Goal: Entertainment & Leisure: Consume media (video, audio)

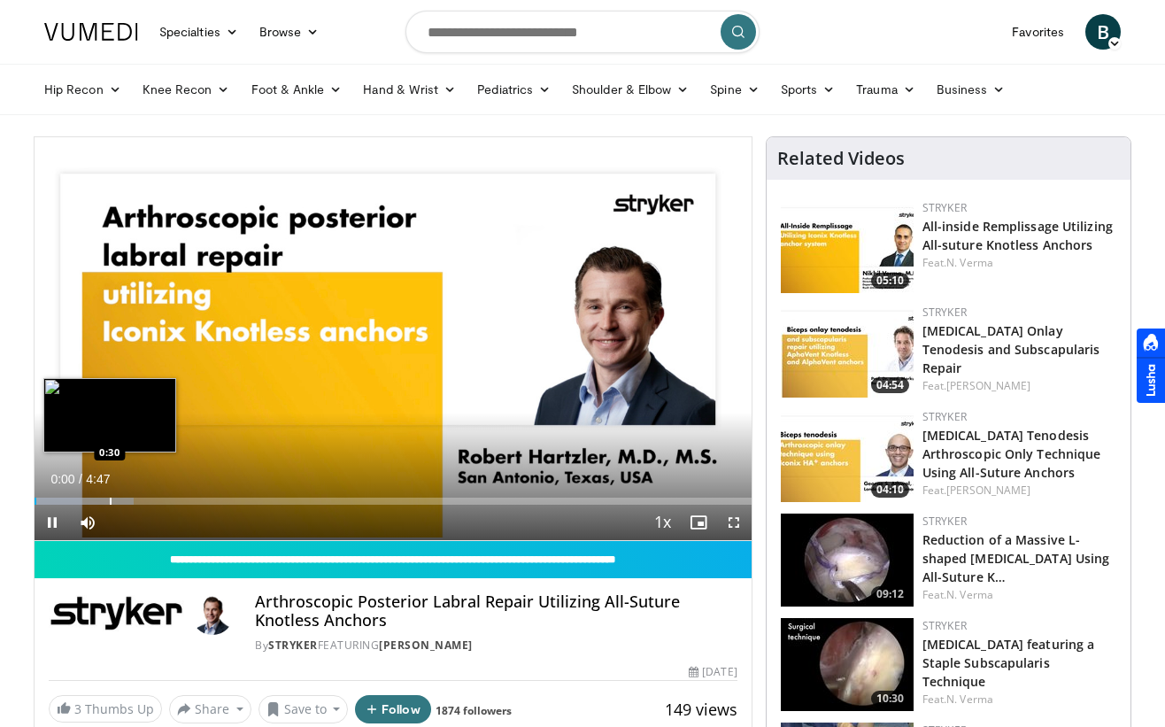
click at [110, 502] on div "Progress Bar" at bounding box center [111, 501] width 2 height 7
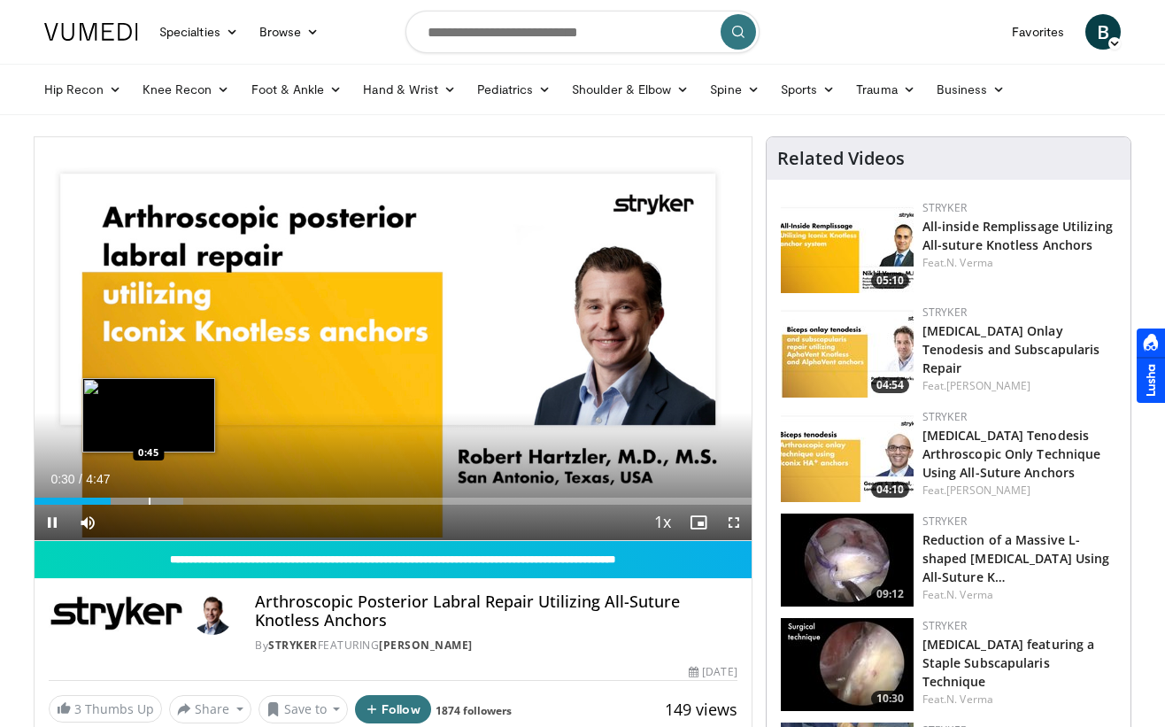
click at [151, 499] on div "Progress Bar" at bounding box center [150, 501] width 2 height 7
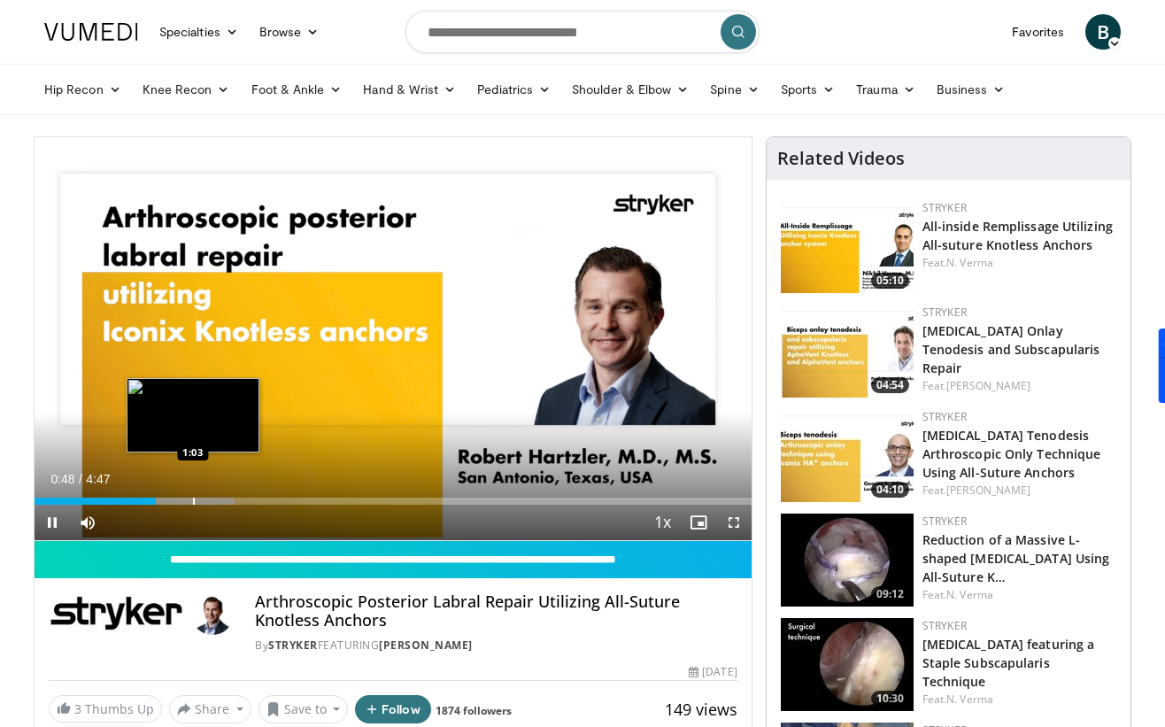
click at [195, 502] on div "Progress Bar" at bounding box center [194, 501] width 2 height 7
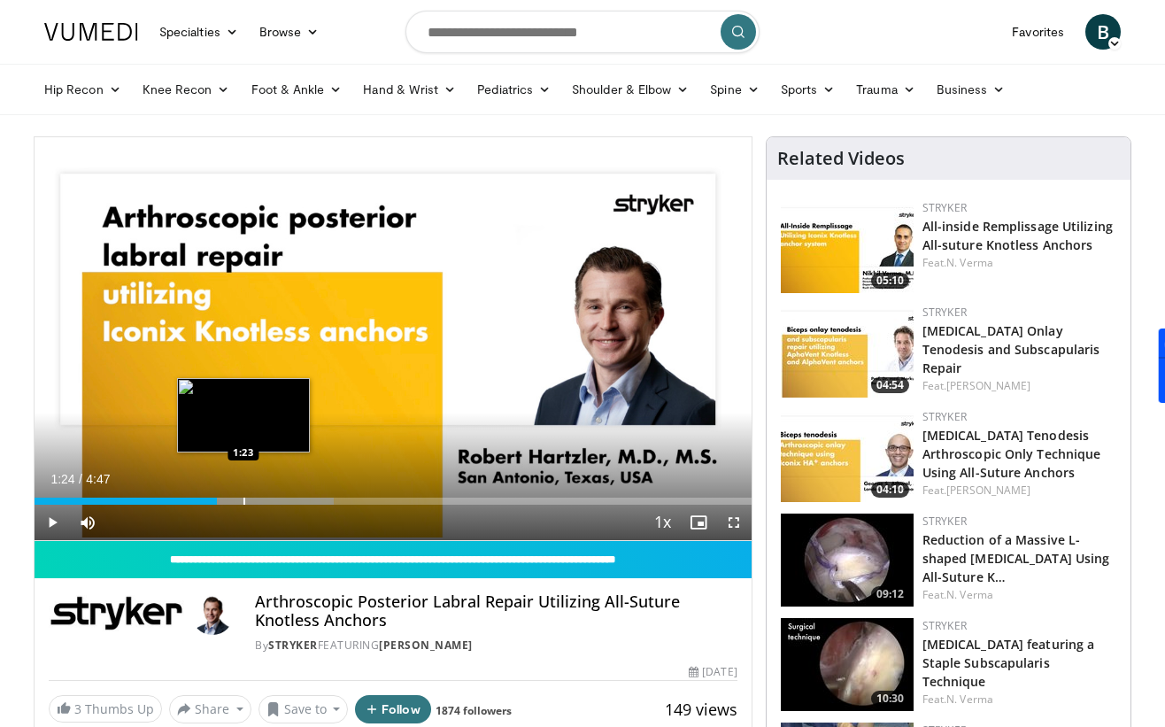
click at [244, 502] on div "Progress Bar" at bounding box center [245, 501] width 2 height 7
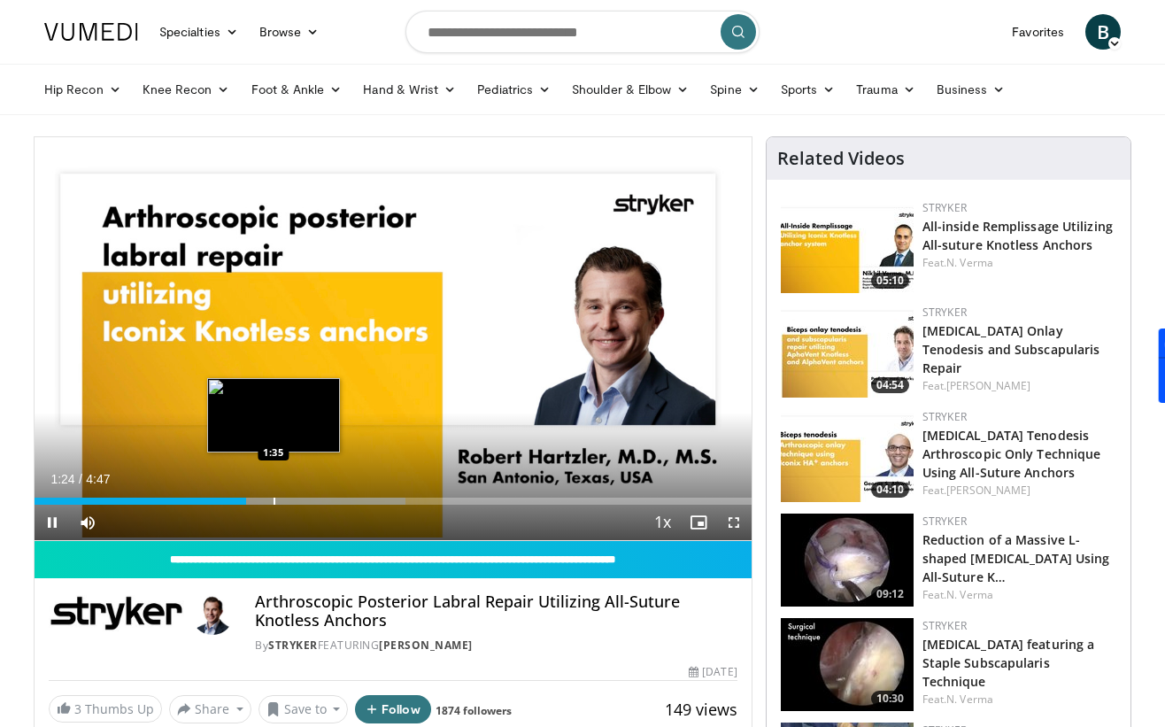
click at [274, 502] on div "Progress Bar" at bounding box center [275, 501] width 2 height 7
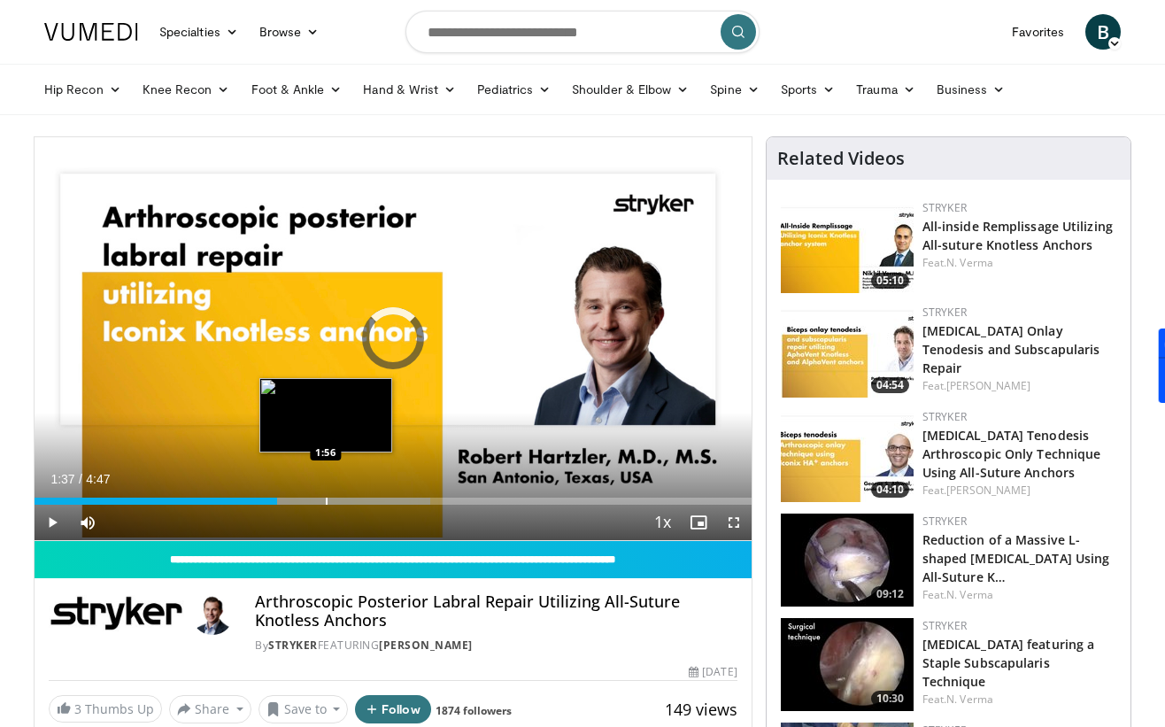
click at [326, 502] on div "Progress Bar" at bounding box center [327, 501] width 2 height 7
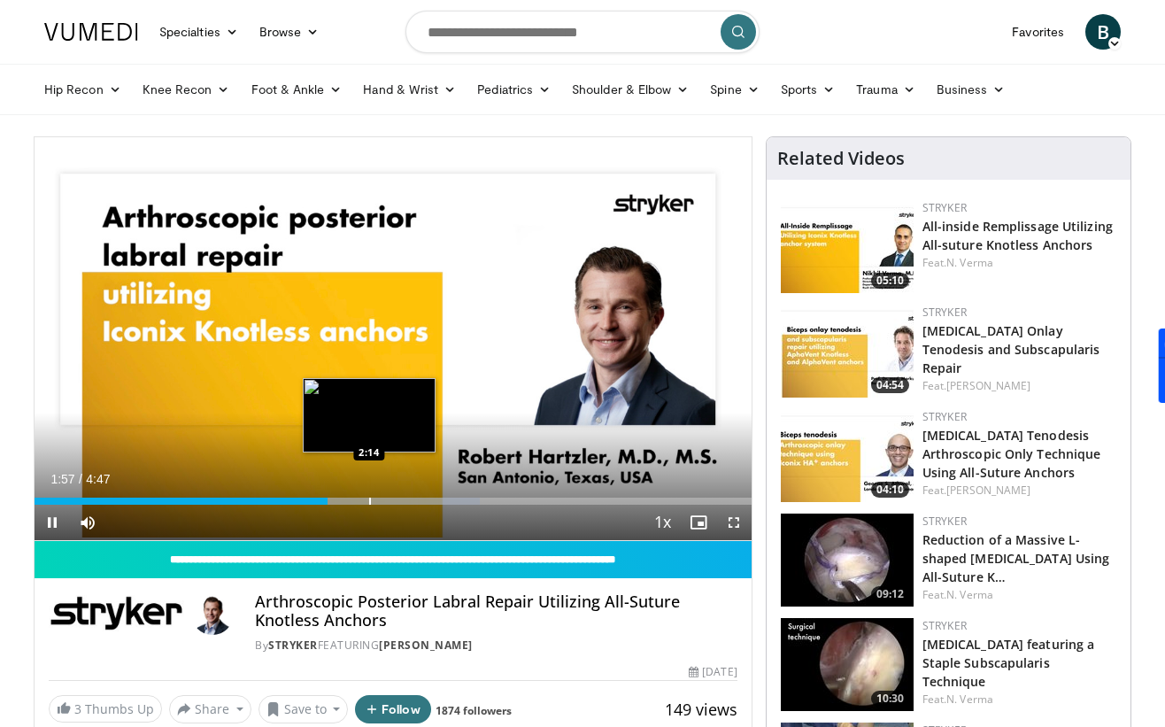
click at [371, 502] on div "Progress Bar" at bounding box center [370, 501] width 2 height 7
click at [350, 499] on div "Loaded : 69.66% 2:06 2:06" at bounding box center [393, 501] width 717 height 7
click at [368, 499] on div "Progress Bar" at bounding box center [369, 501] width 2 height 7
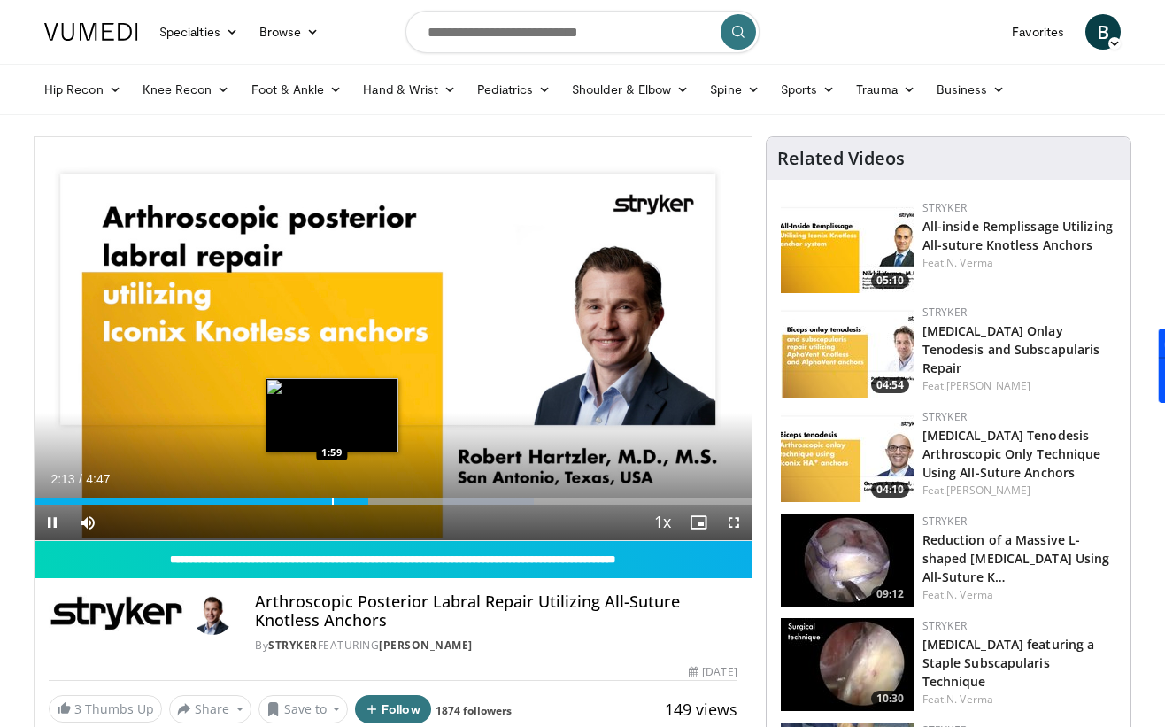
click at [318, 499] on div "Loaded : 69.66% 2:13 1:59" at bounding box center [393, 501] width 717 height 7
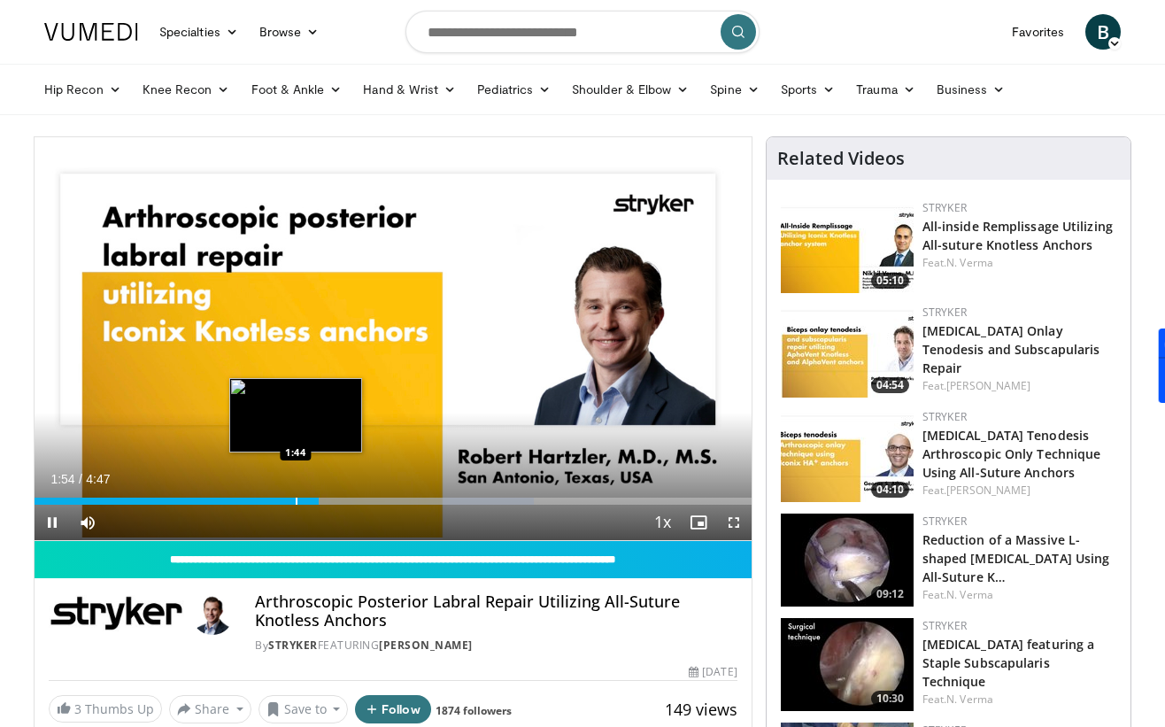
click at [280, 502] on div "Loaded : 69.66% 1:54 1:44" at bounding box center [393, 501] width 717 height 7
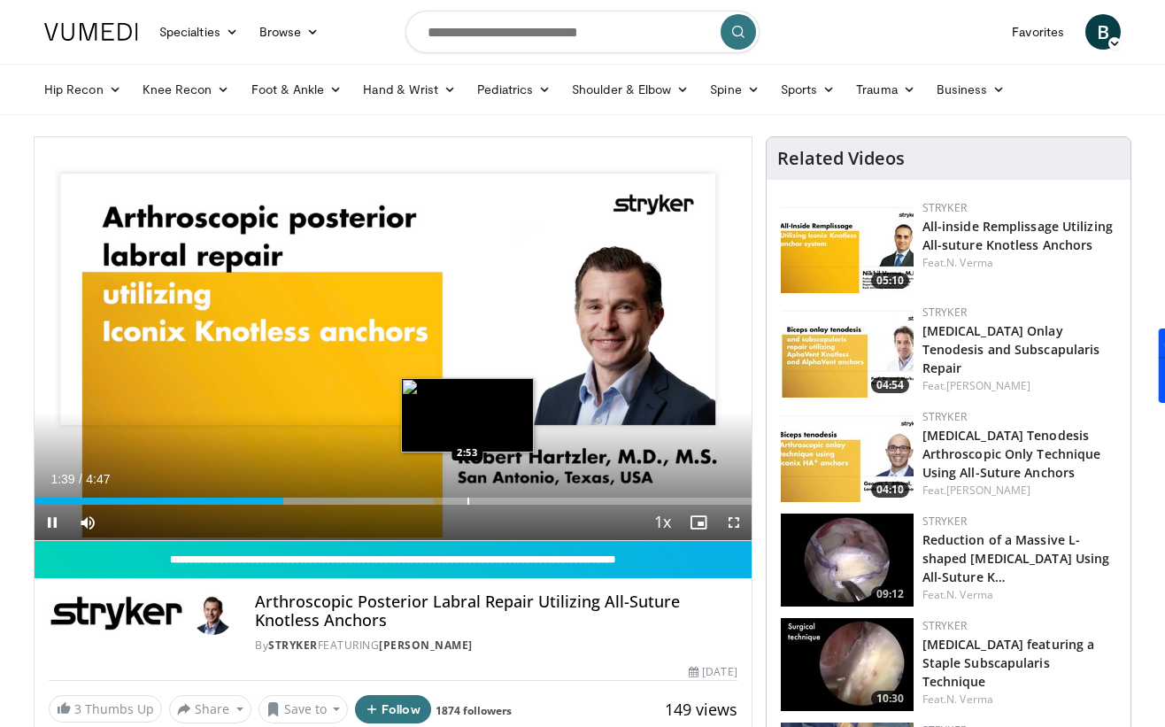
click at [468, 501] on div "Progress Bar" at bounding box center [469, 501] width 2 height 7
click at [488, 500] on div "Progress Bar" at bounding box center [487, 501] width 2 height 7
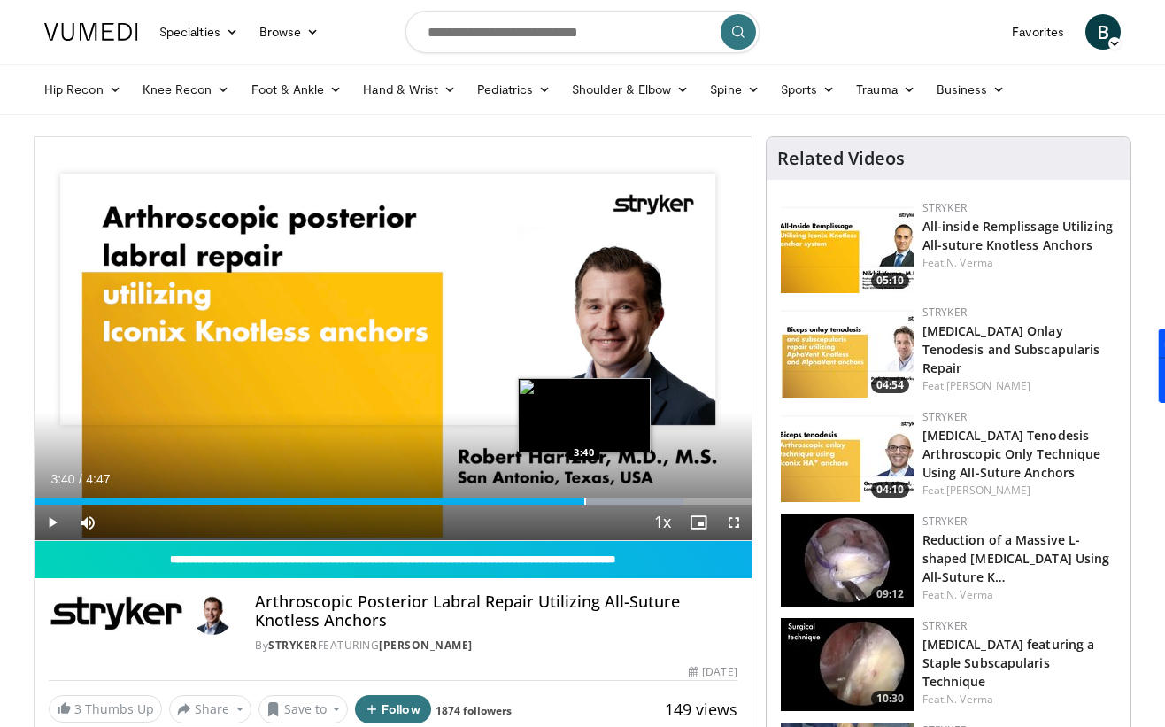
click at [585, 502] on div "Progress Bar" at bounding box center [586, 501] width 2 height 7
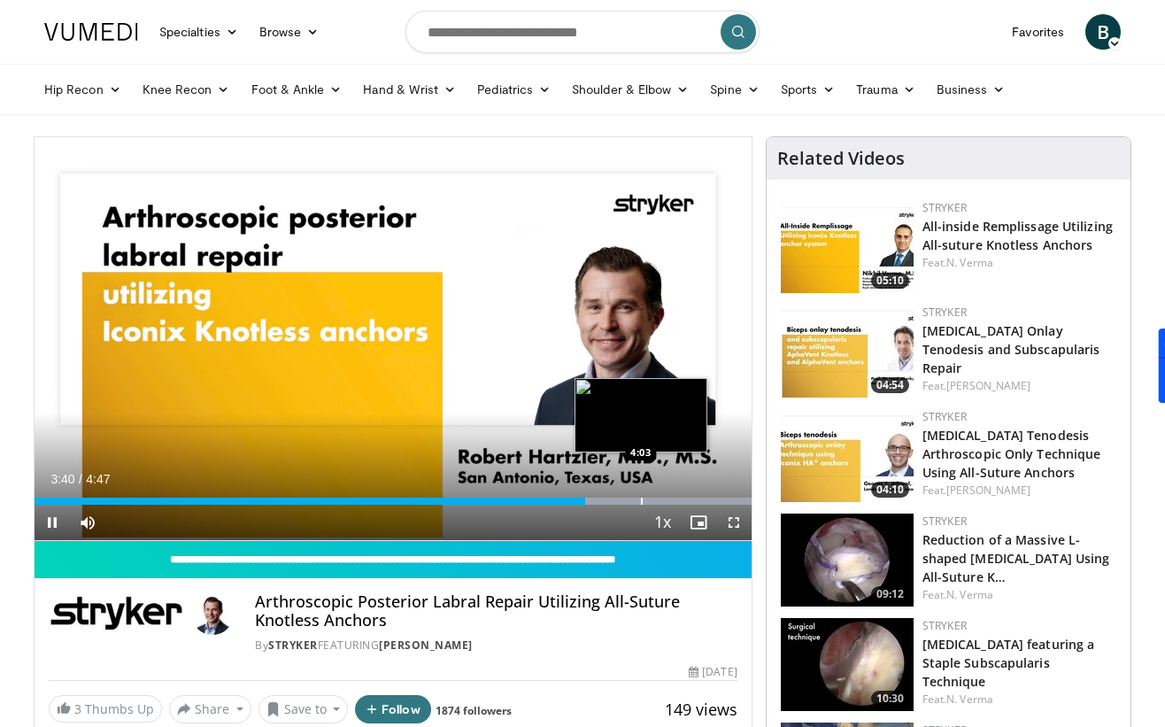
click at [642, 503] on div "Progress Bar" at bounding box center [642, 501] width 2 height 7
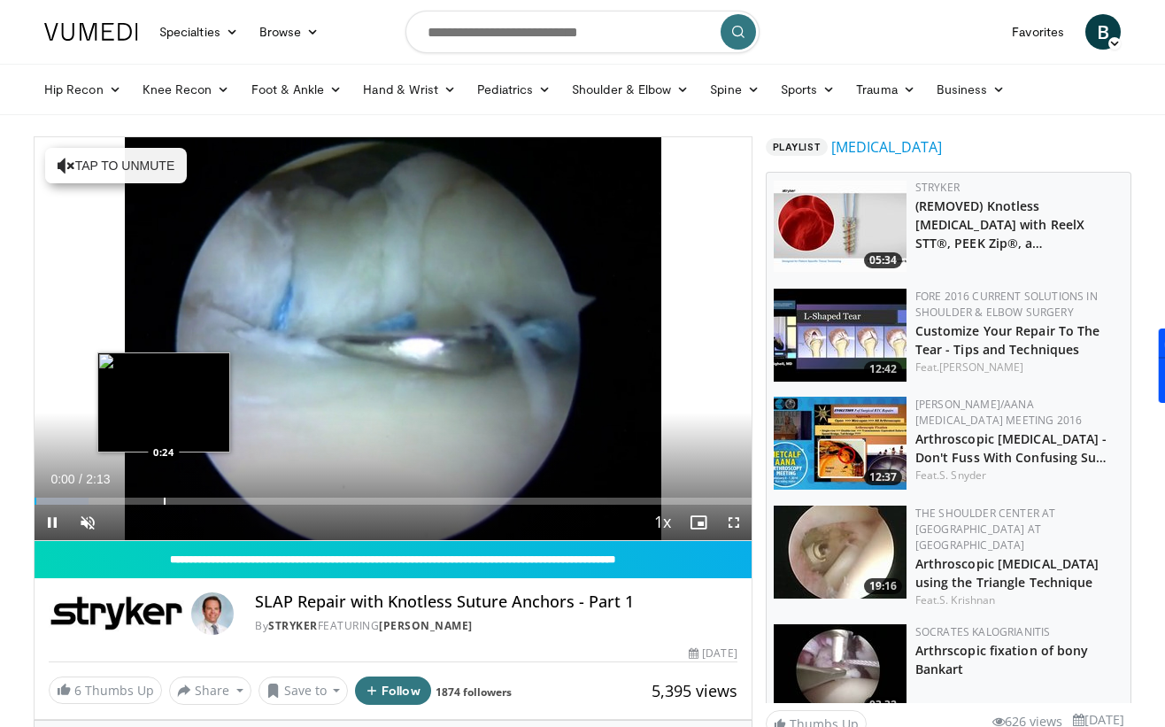
click at [164, 502] on div "Progress Bar" at bounding box center [165, 501] width 2 height 7
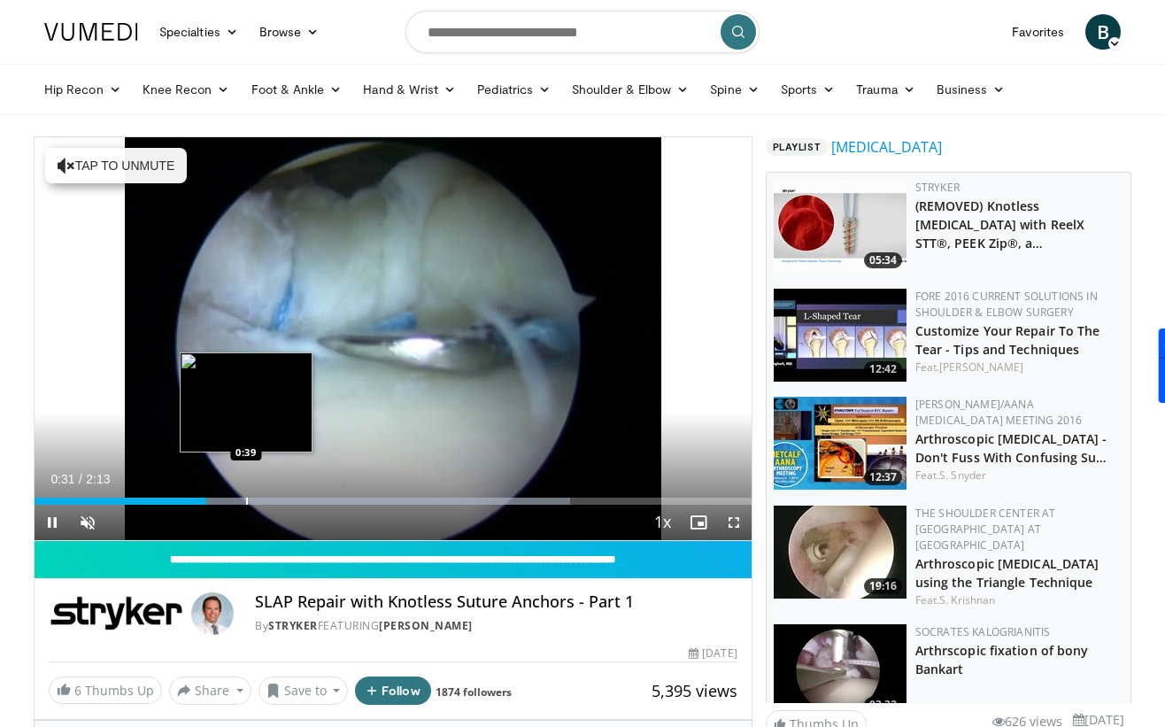
click at [246, 503] on div "Progress Bar" at bounding box center [247, 501] width 2 height 7
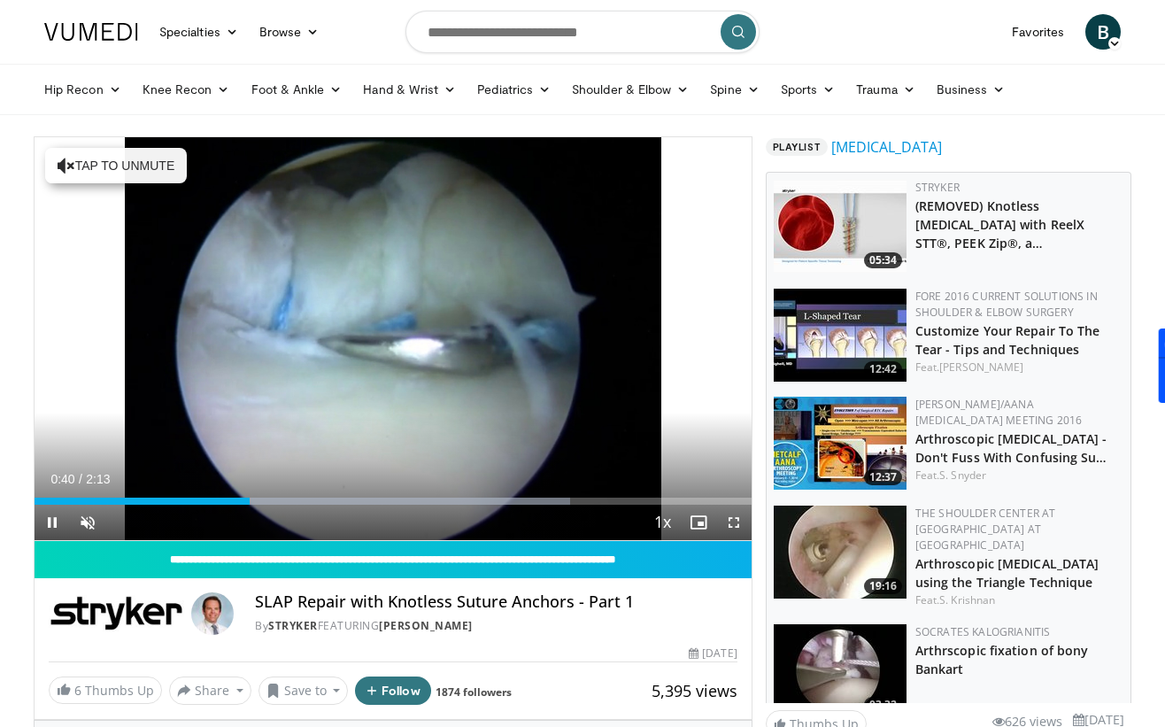
click at [297, 506] on div "Current Time 0:40 / Duration 2:13 Pause Skip Backward Skip Forward Unmute Loade…" at bounding box center [393, 522] width 717 height 35
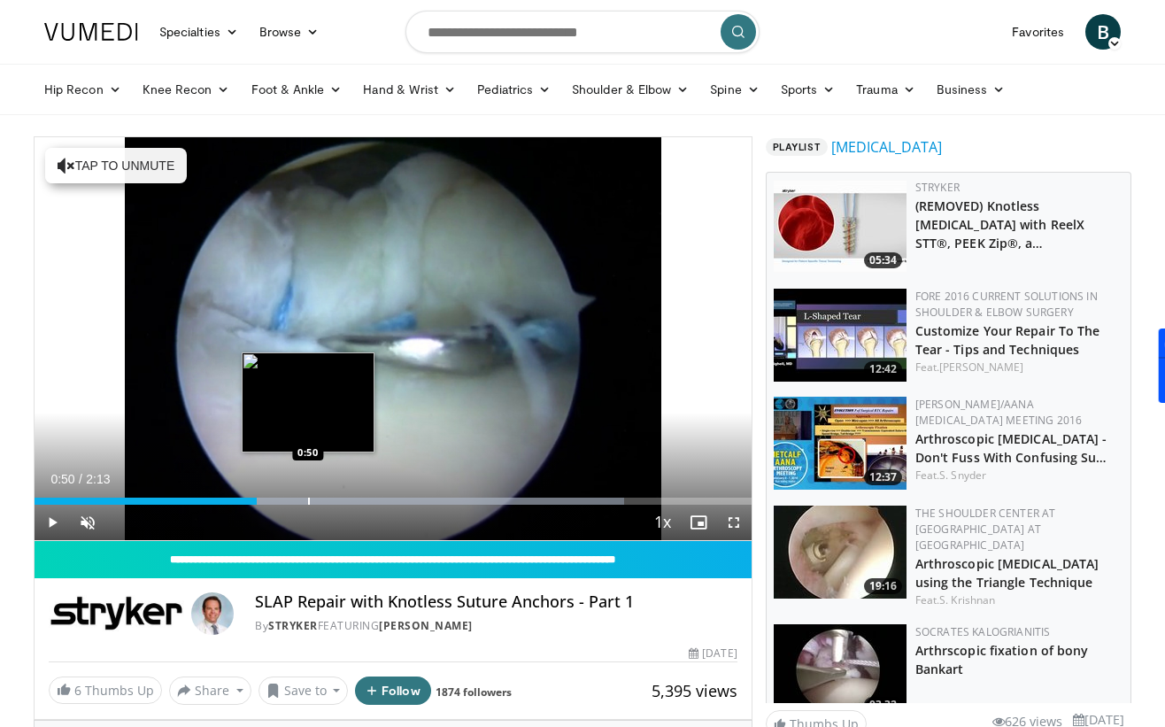
click at [308, 499] on div "Progress Bar" at bounding box center [309, 501] width 2 height 7
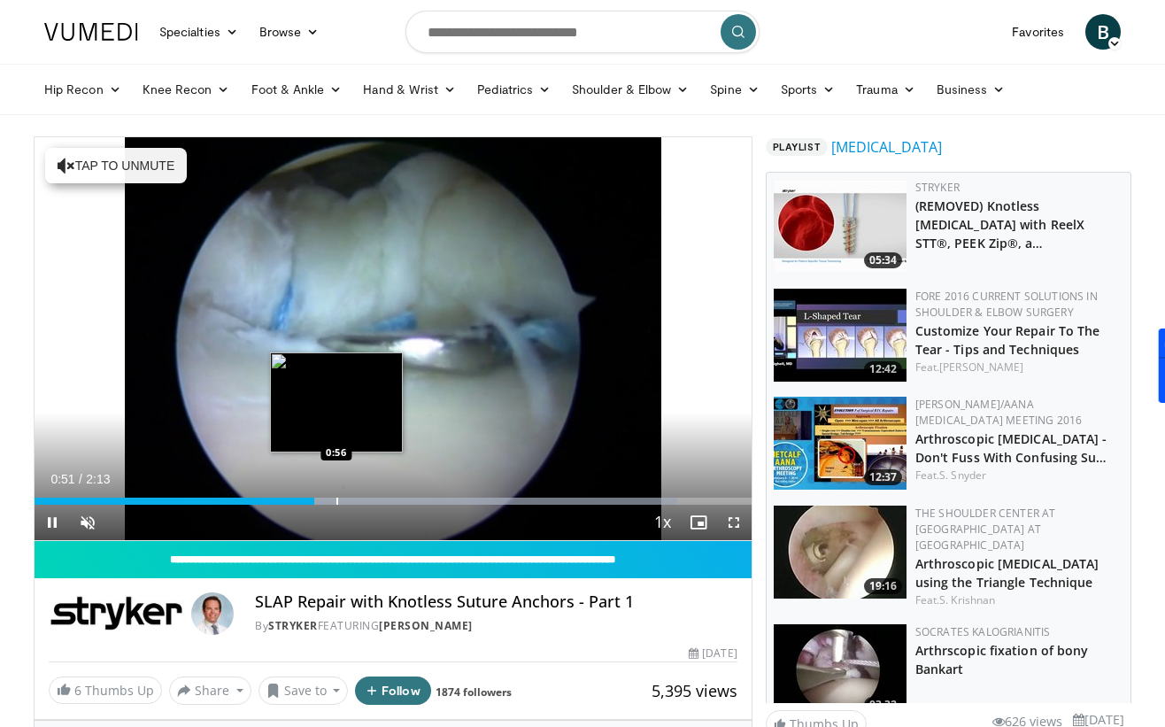
click at [337, 501] on div "Progress Bar" at bounding box center [338, 501] width 2 height 7
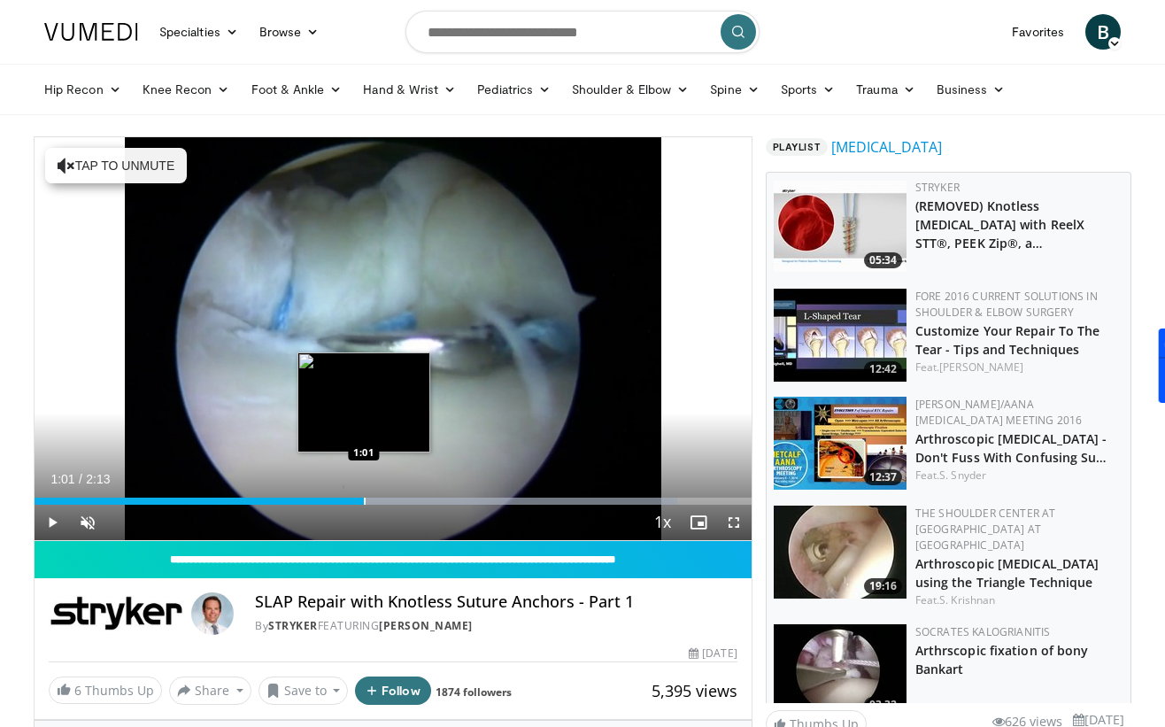
click at [364, 500] on div "Progress Bar" at bounding box center [365, 501] width 2 height 7
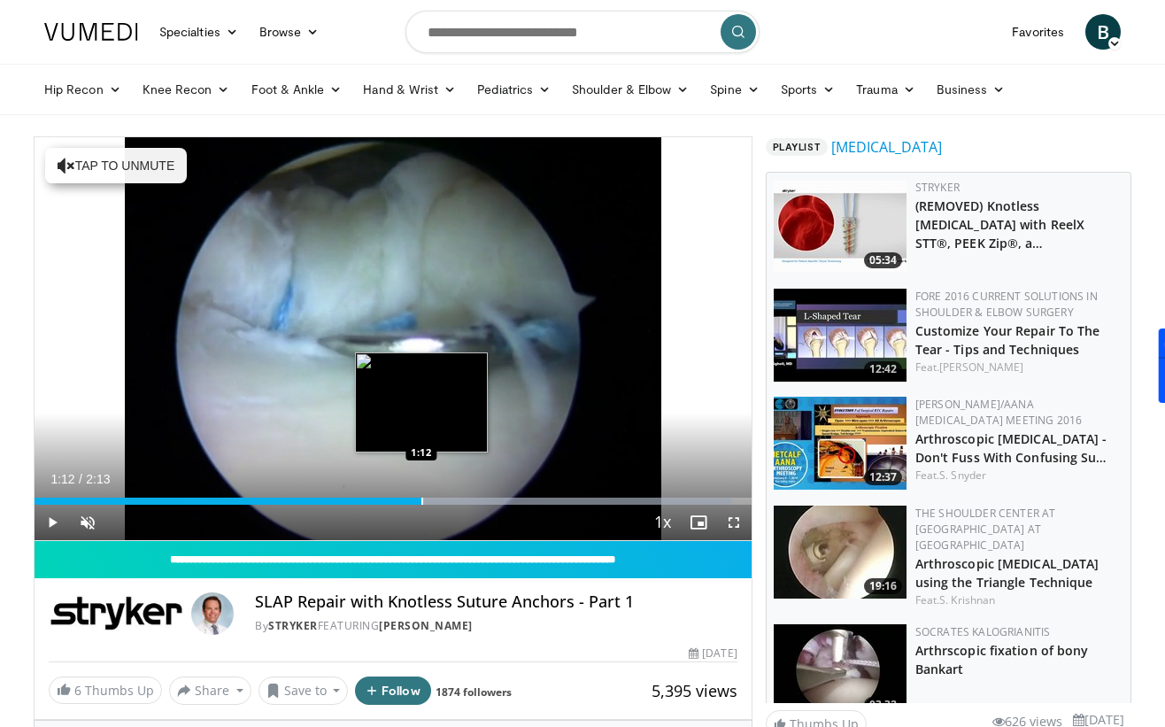
click at [422, 502] on div "Progress Bar" at bounding box center [423, 501] width 2 height 7
click at [448, 501] on div "Progress Bar" at bounding box center [447, 501] width 2 height 7
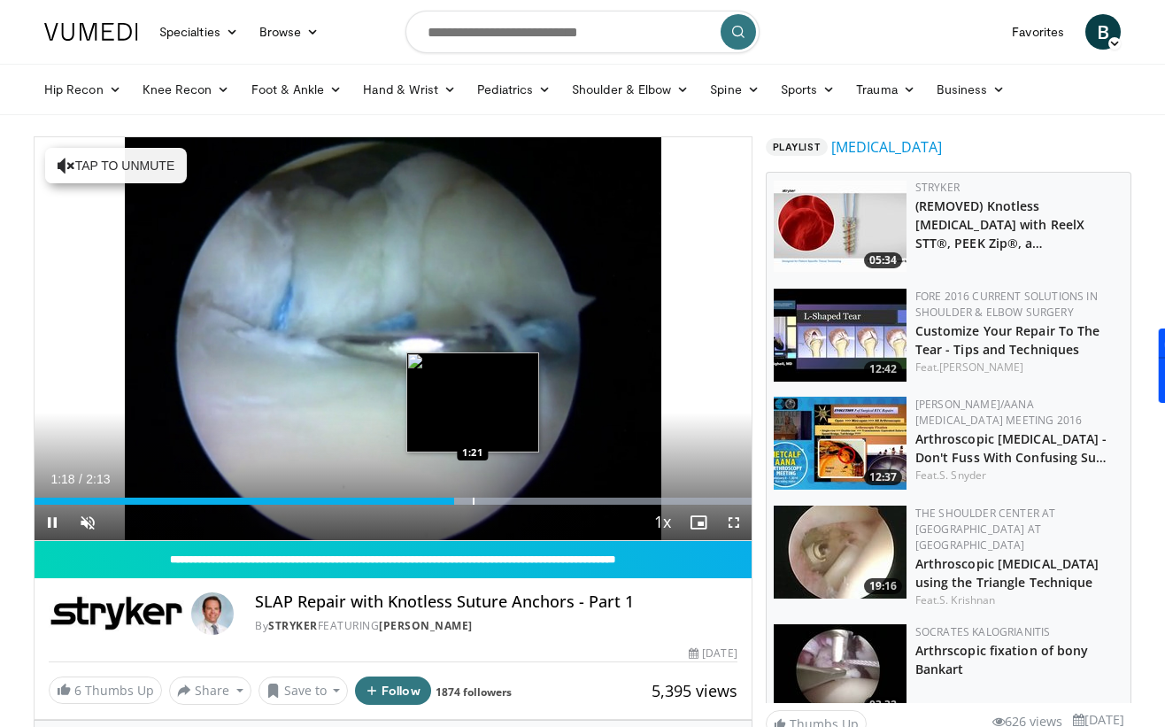
click at [475, 502] on div "Progress Bar" at bounding box center [474, 501] width 2 height 7
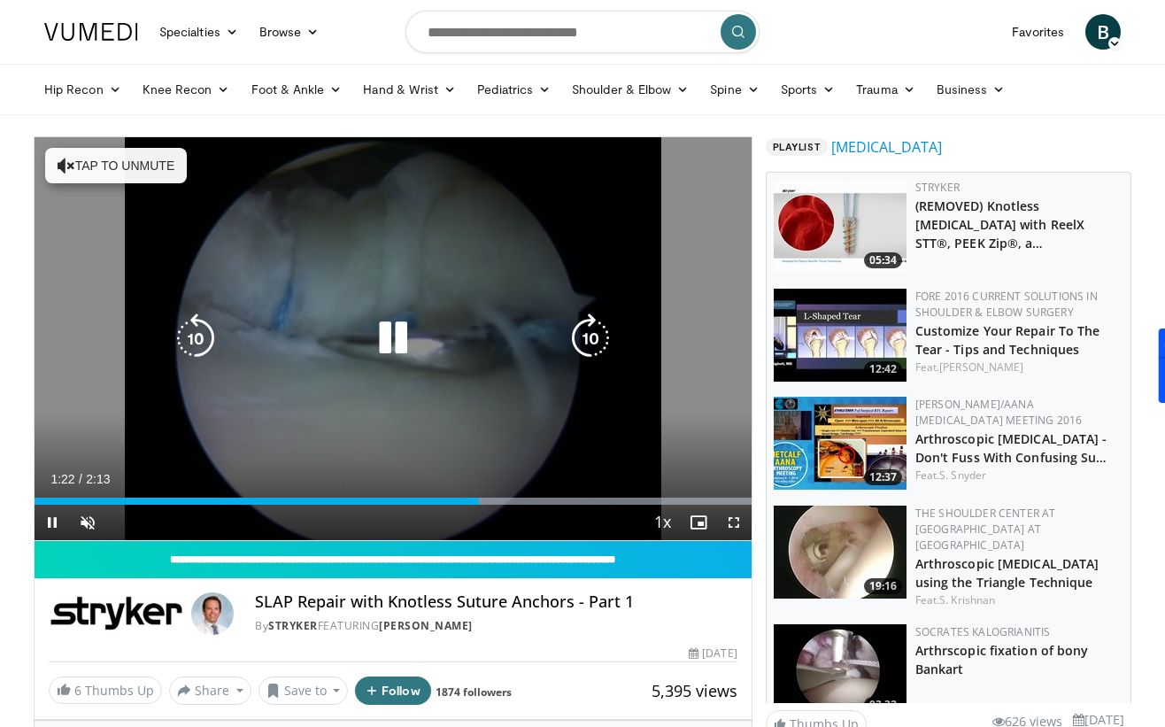
click at [503, 502] on video-js "**********" at bounding box center [393, 339] width 717 height 404
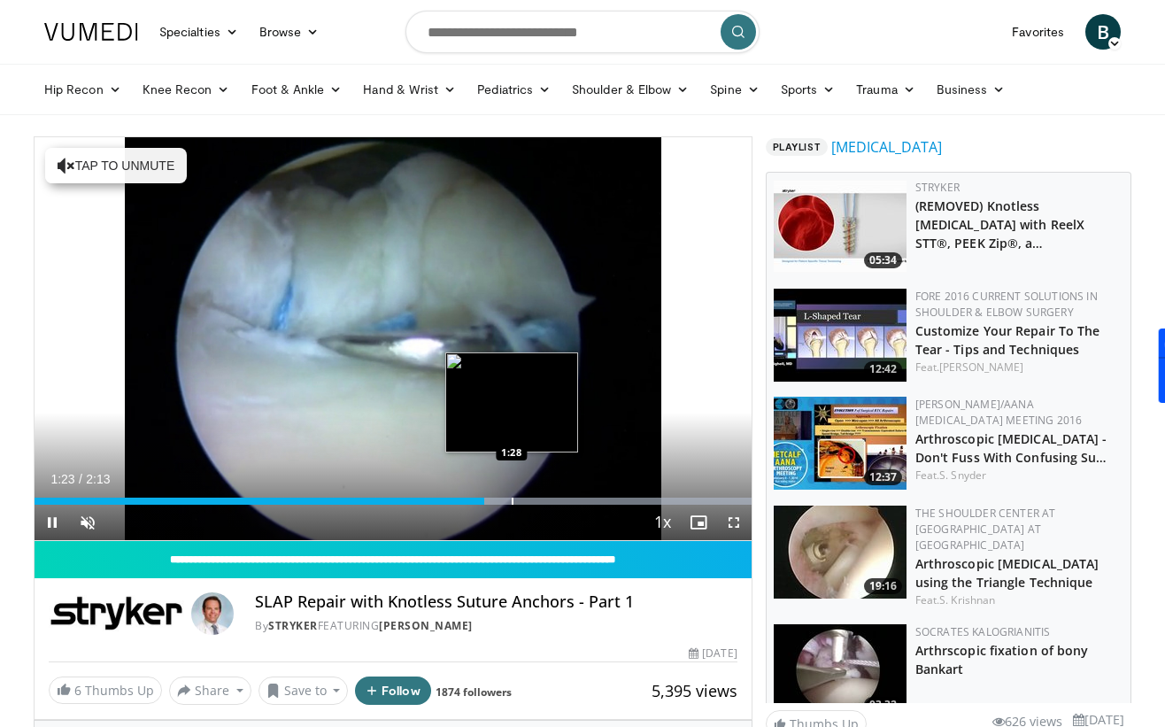
click at [512, 497] on div "Loaded : 100.00% 1:23 1:28" at bounding box center [393, 496] width 717 height 17
click at [535, 499] on div "Progress Bar" at bounding box center [534, 501] width 2 height 7
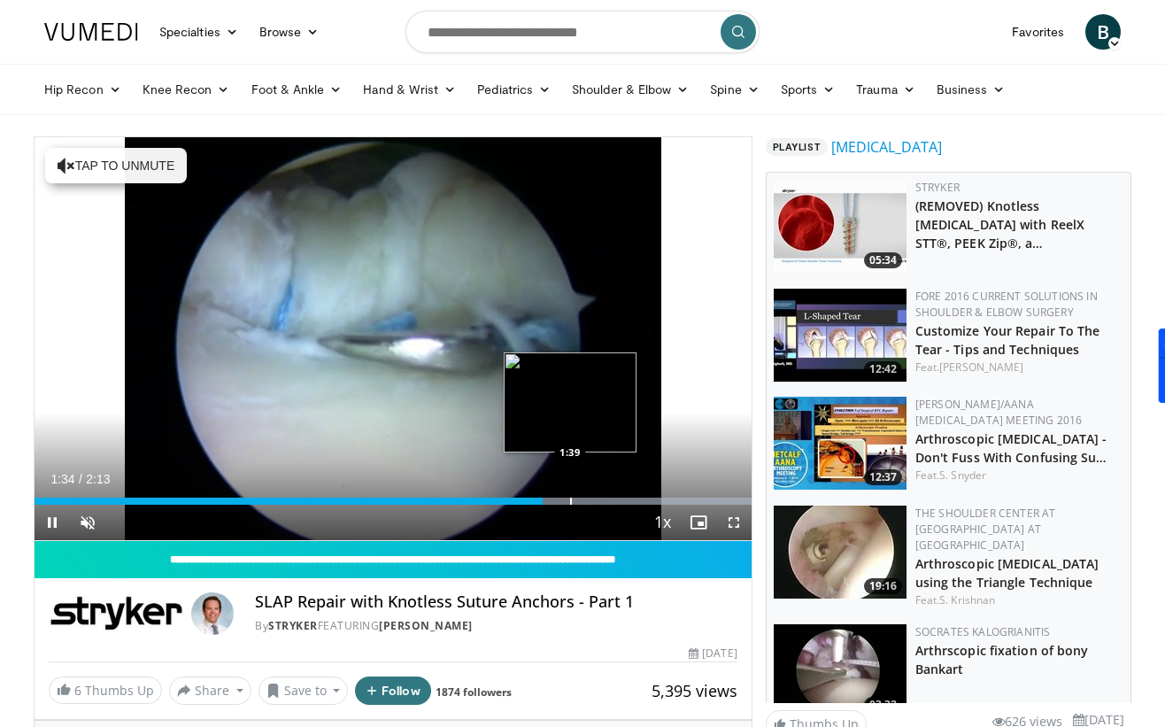
click at [572, 501] on div "Progress Bar" at bounding box center [571, 501] width 2 height 7
click at [595, 501] on div "Progress Bar" at bounding box center [596, 501] width 2 height 7
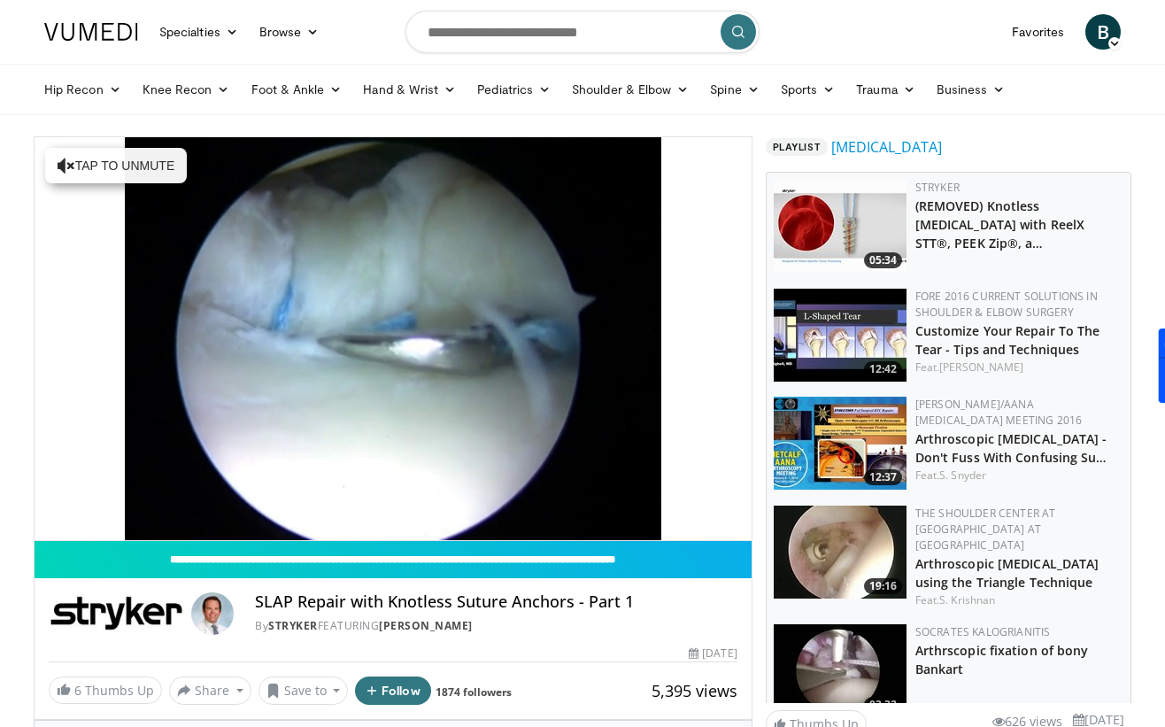
click at [632, 503] on div "10 seconds Tap to unmute" at bounding box center [393, 338] width 717 height 403
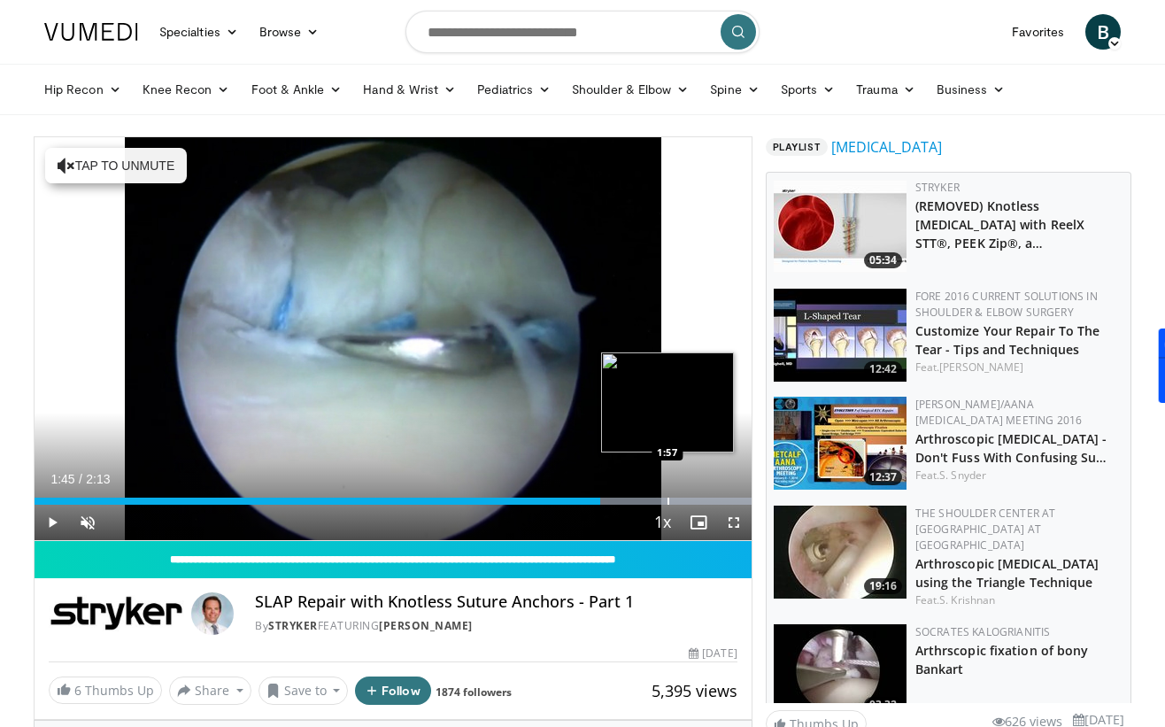
click at [668, 499] on div "Progress Bar" at bounding box center [669, 501] width 2 height 7
click at [689, 501] on div "Progress Bar" at bounding box center [690, 501] width 2 height 7
click at [708, 500] on div "Progress Bar" at bounding box center [707, 501] width 2 height 7
click at [711, 499] on div "Progress Bar" at bounding box center [710, 501] width 2 height 7
click at [708, 501] on div "Loaded : 100.00% 2:07 2:05" at bounding box center [393, 501] width 717 height 7
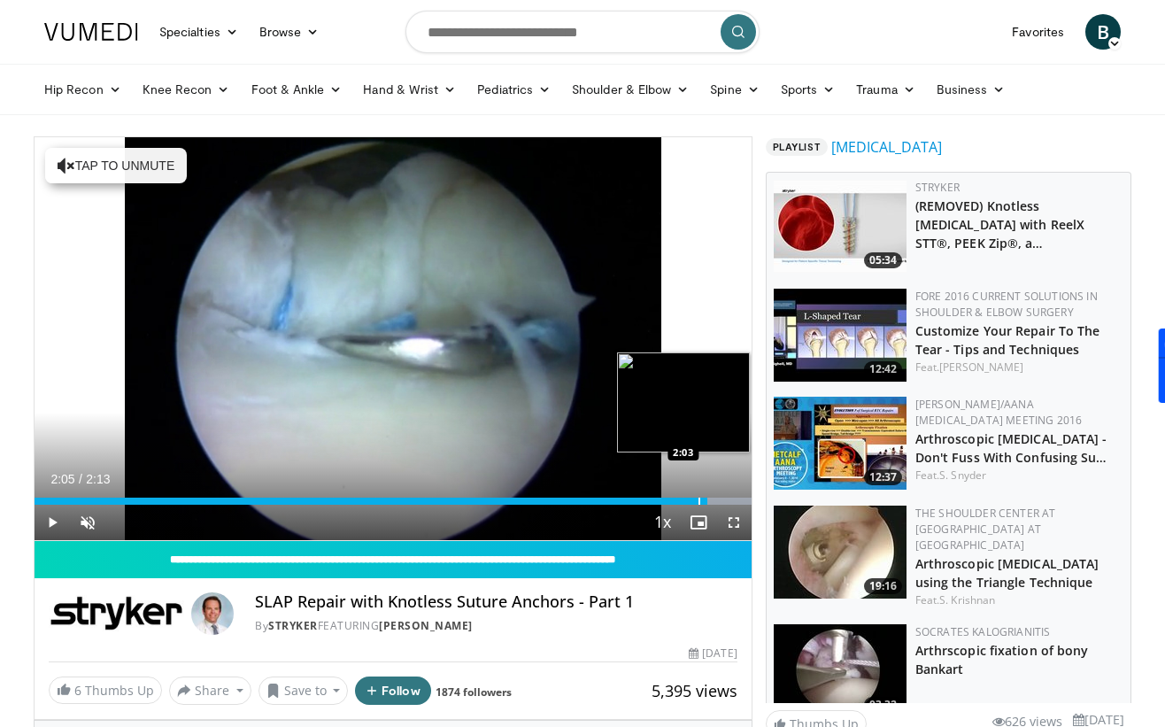
click at [699, 501] on div "Progress Bar" at bounding box center [700, 501] width 2 height 7
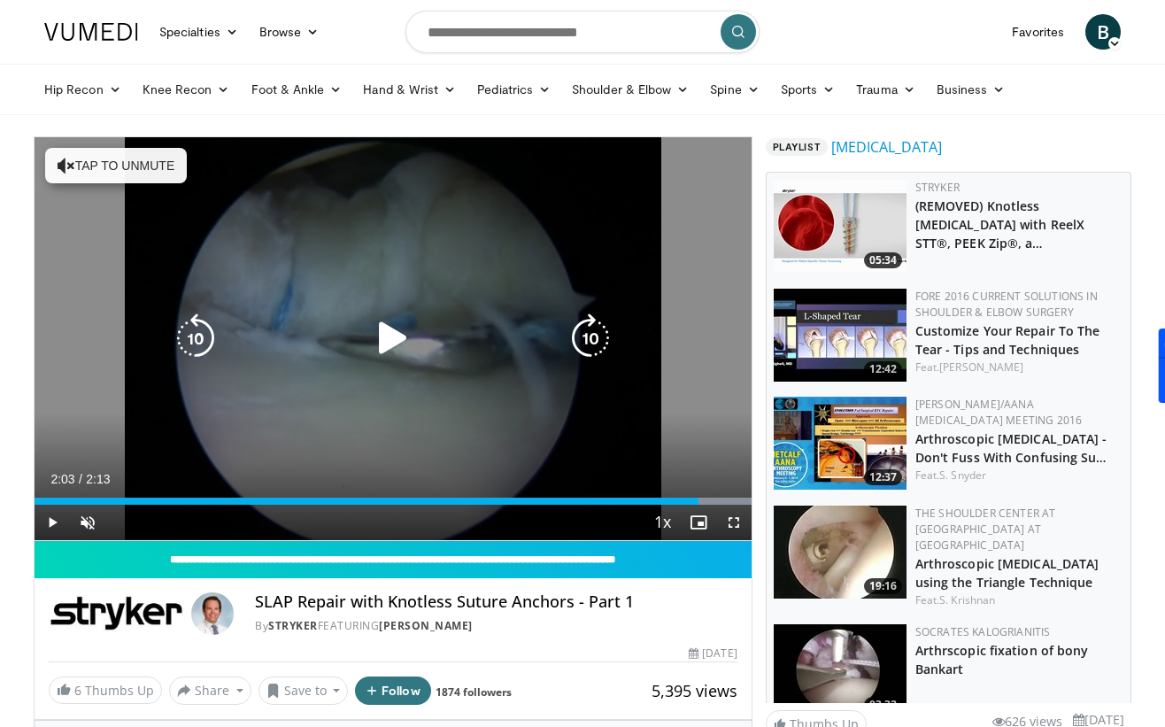
click at [588, 430] on div "10 seconds Tap to unmute" at bounding box center [393, 338] width 717 height 403
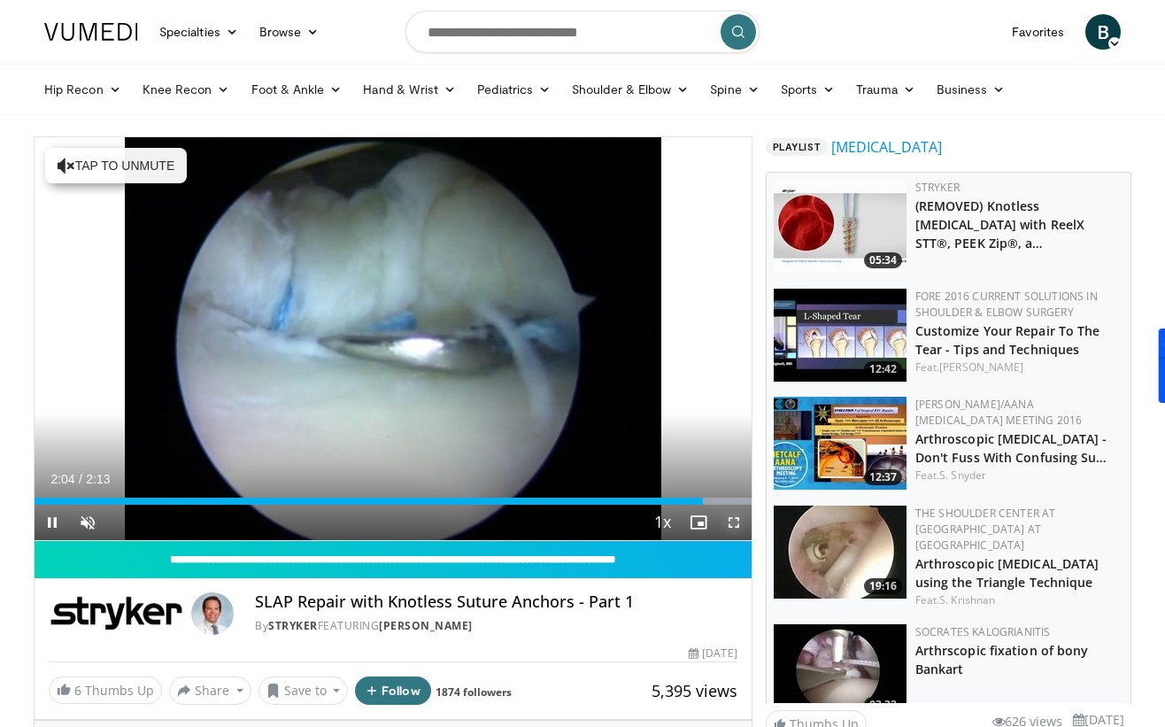
click at [732, 524] on span "Video Player" at bounding box center [733, 522] width 35 height 35
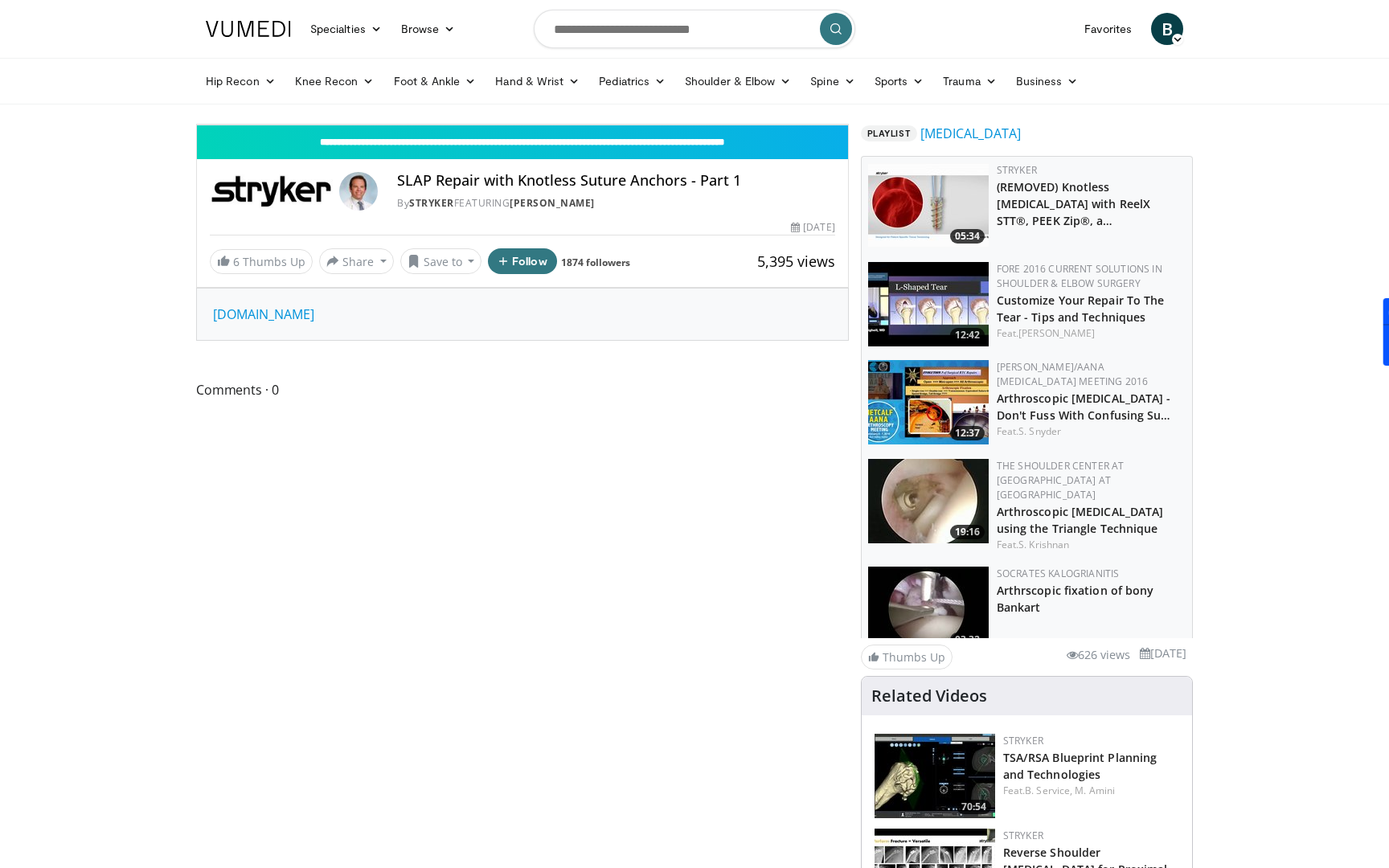
click at [1058, 93] on div "Progress Bar" at bounding box center [1358, 89] width 2 height 6
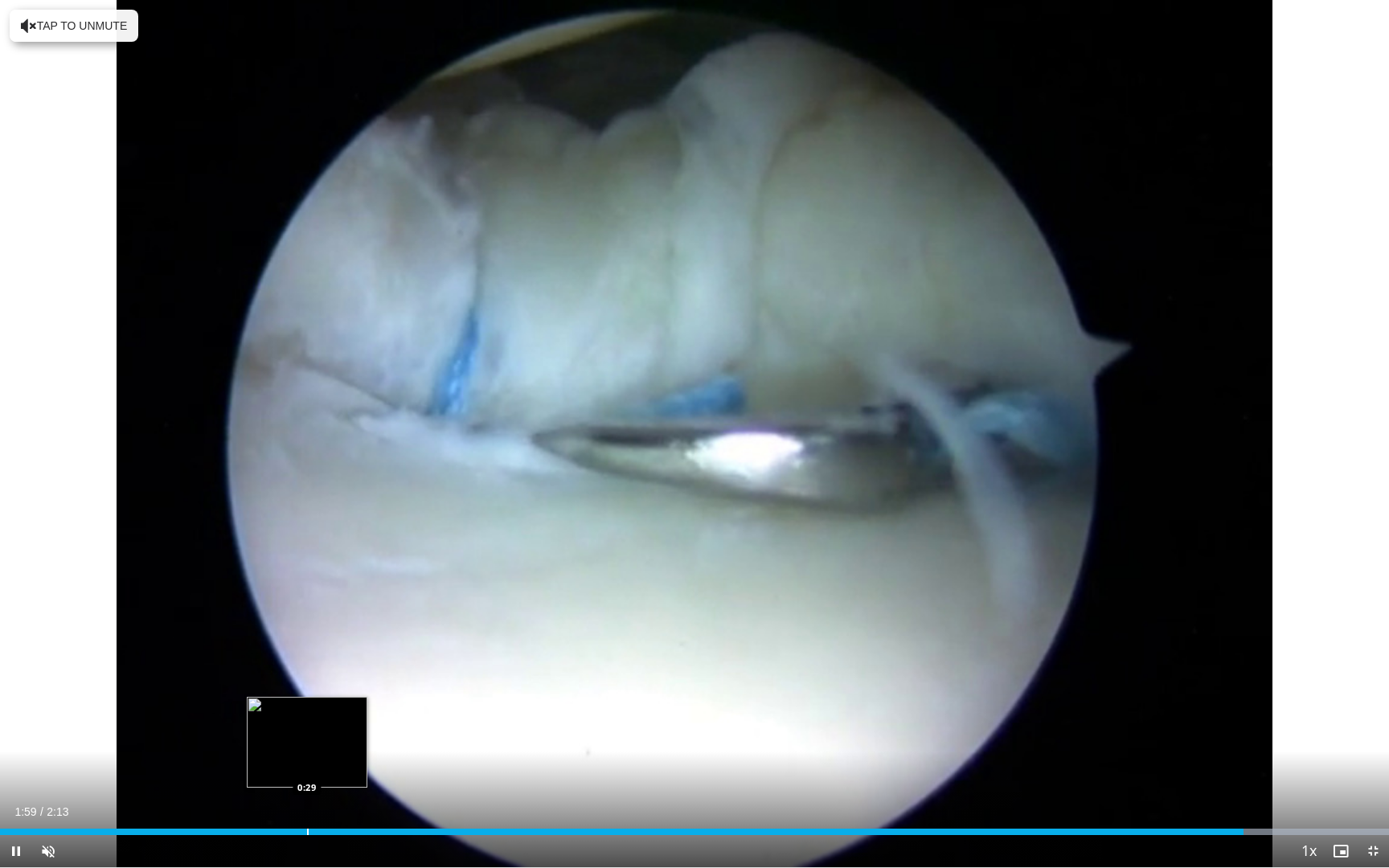
click at [296, 659] on div "1:59" at bounding box center [622, 832] width 1244 height 6
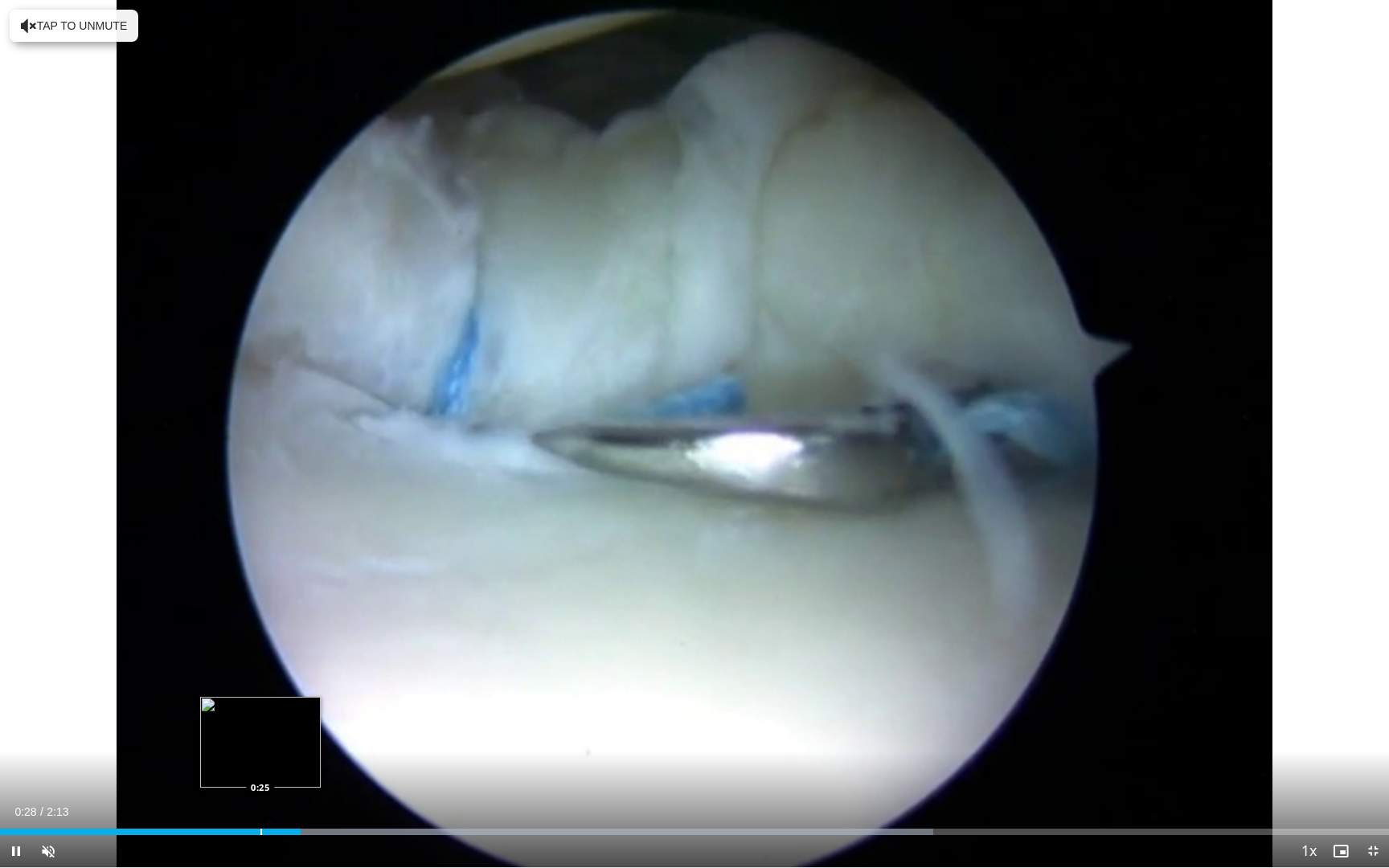
click at [261, 659] on div "Progress Bar" at bounding box center [261, 832] width 2 height 6
click at [188, 659] on div "Current Time 0:25 / Duration 2:13 Pause Skip Backward Skip Forward Unmute Loade…" at bounding box center [694, 851] width 1389 height 32
click at [169, 659] on div "0:25" at bounding box center [133, 832] width 266 height 6
click at [158, 659] on div "Progress Bar" at bounding box center [159, 832] width 2 height 6
click at [79, 659] on div "Current Time 0:11 / Duration 2:13 Pause Skip Backward Skip Forward Unmute Loade…" at bounding box center [694, 851] width 1389 height 32
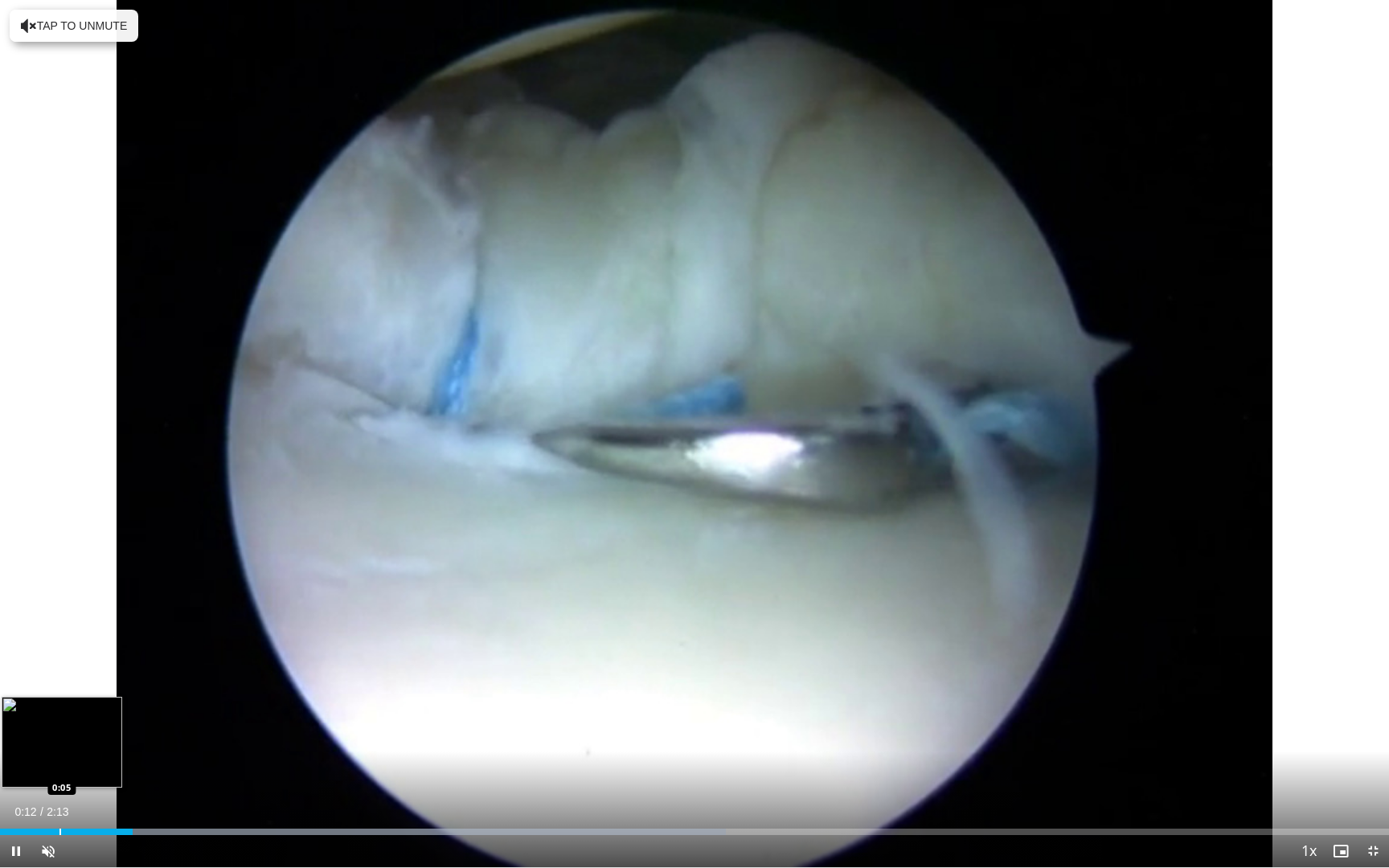
click at [59, 659] on div "Loaded : 52.26% 0:12 0:05" at bounding box center [694, 827] width 1389 height 15
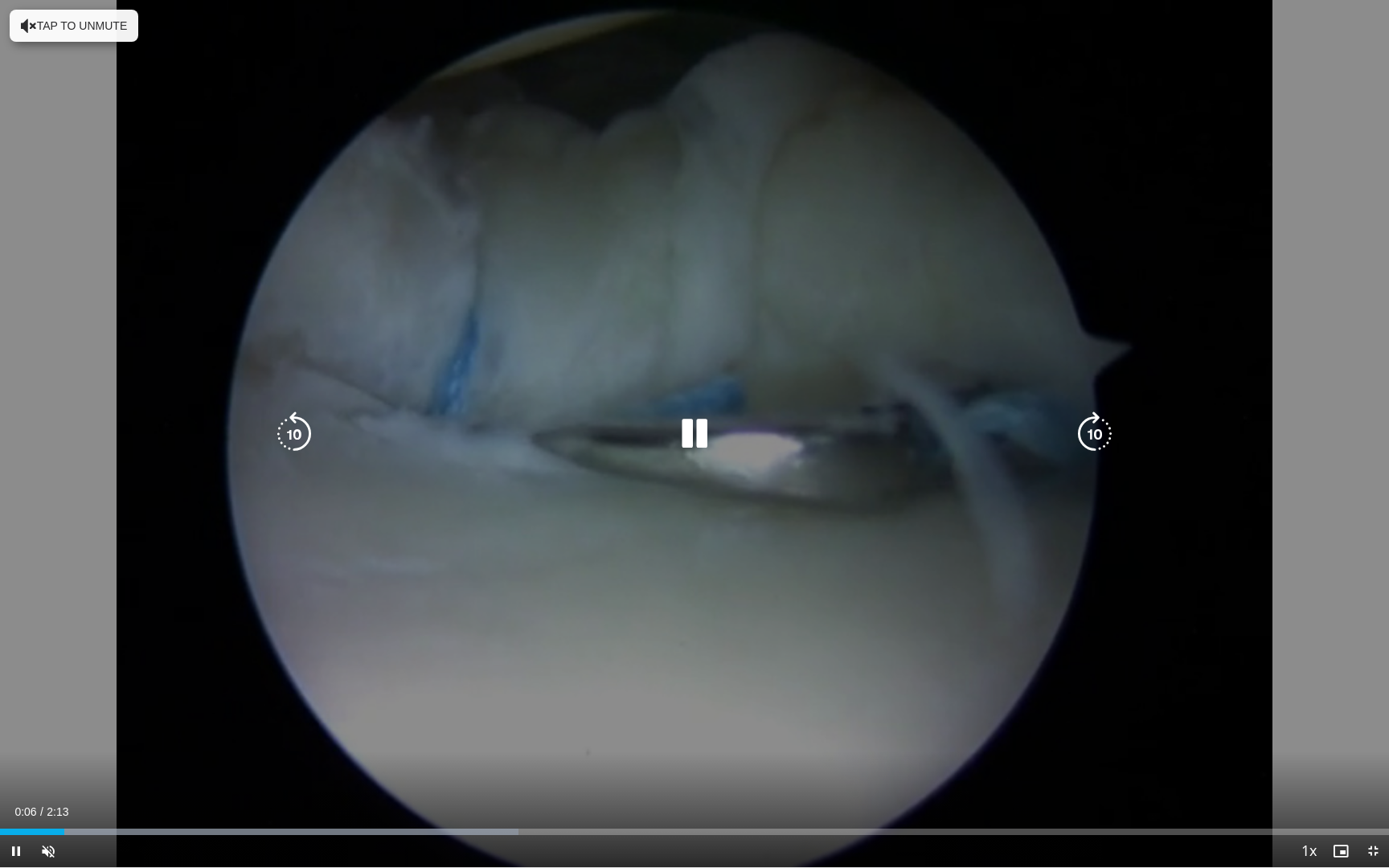
click at [38, 659] on video-js "**********" at bounding box center [694, 434] width 1389 height 868
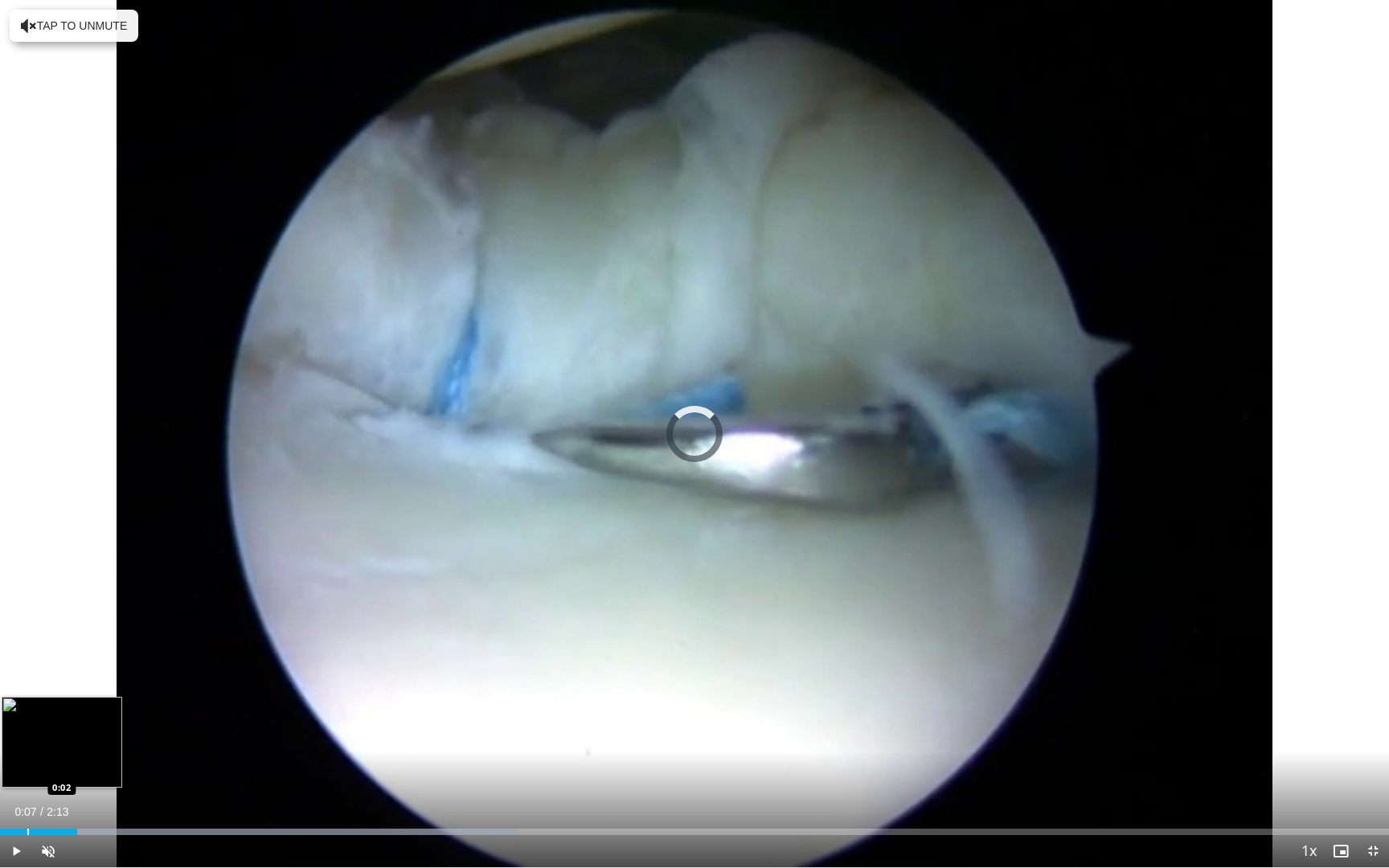
click at [27, 659] on div "Progress Bar" at bounding box center [28, 832] width 2 height 6
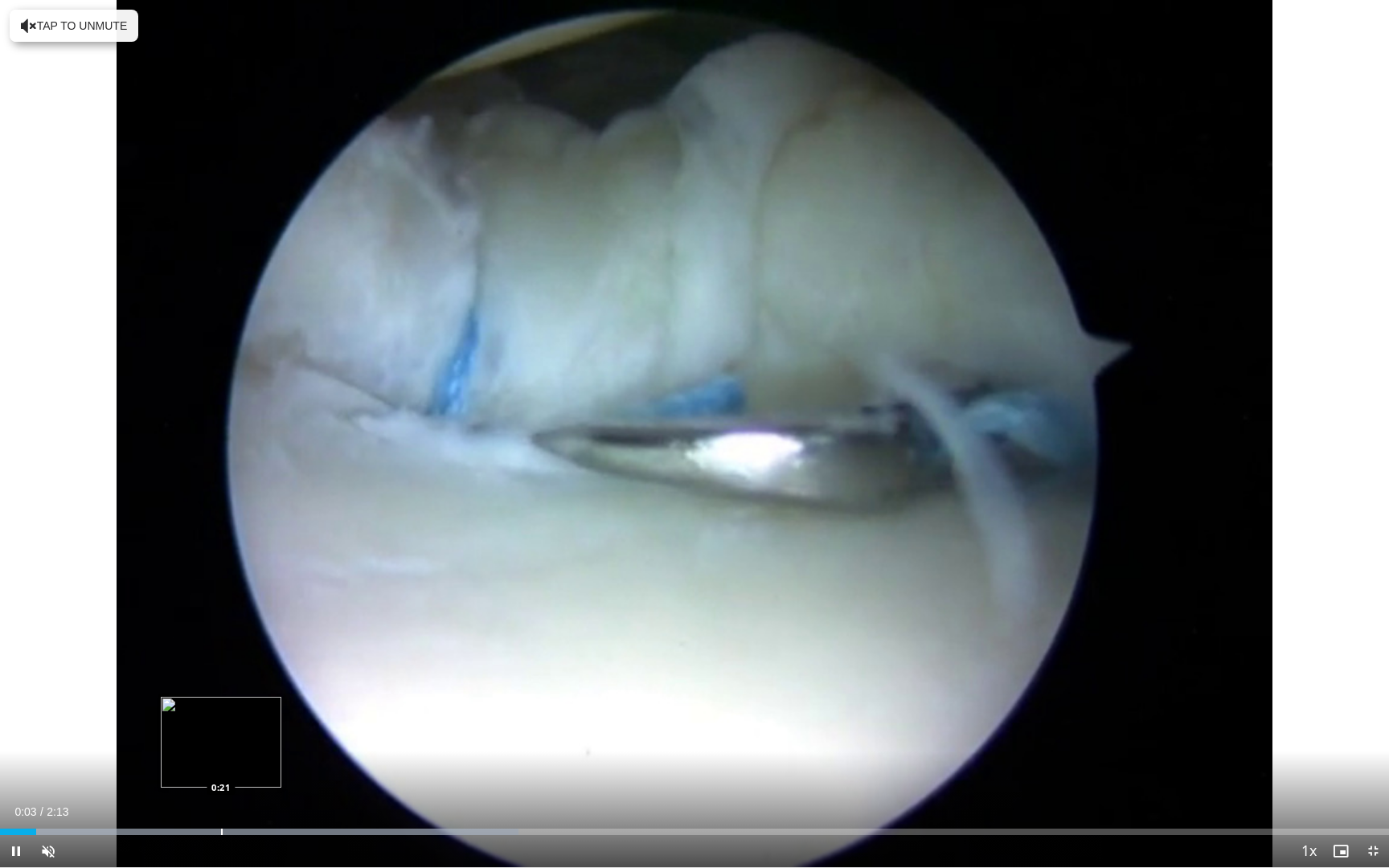
click at [222, 659] on div "Progress Bar" at bounding box center [222, 832] width 2 height 6
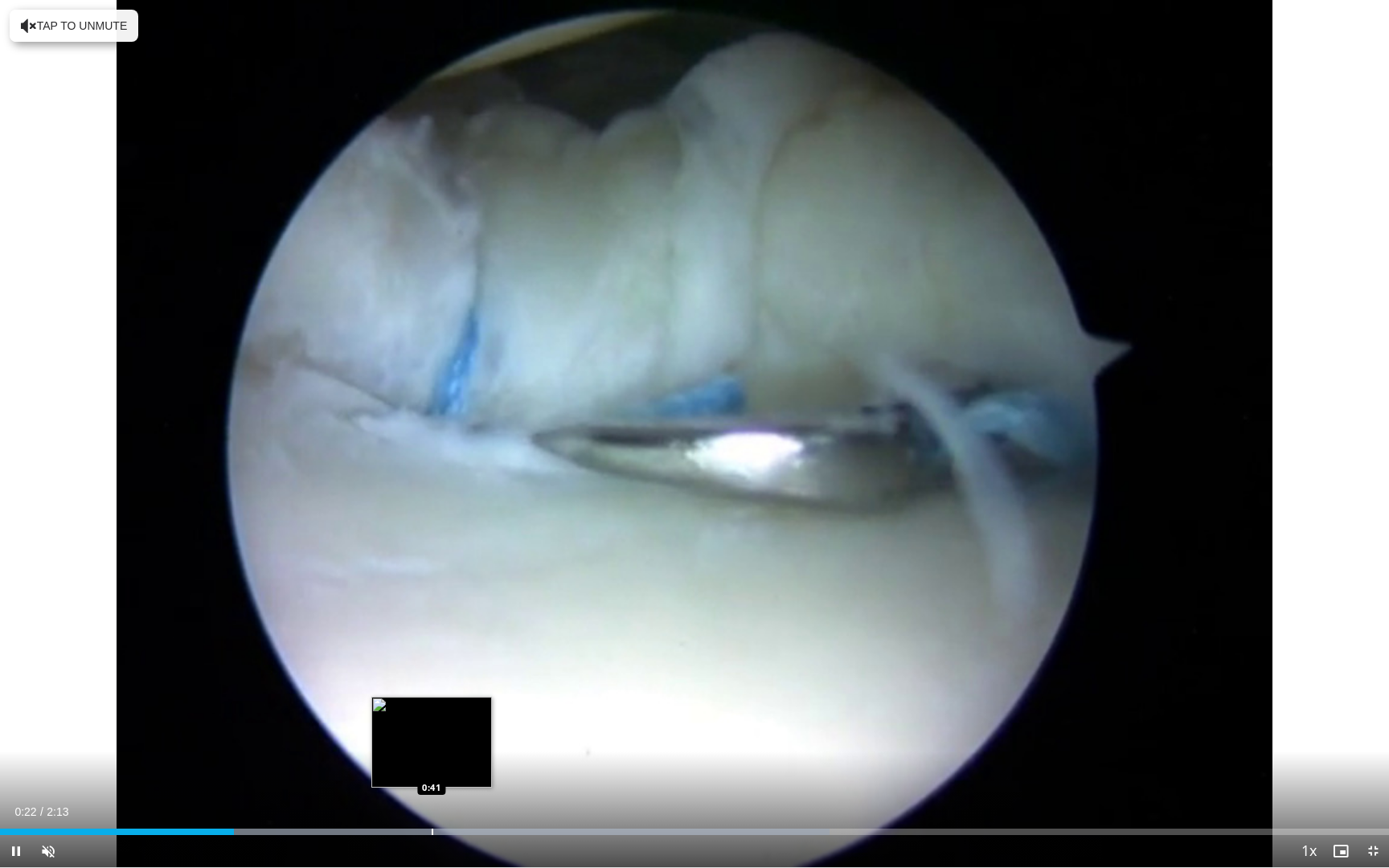
click at [432, 659] on div "Progress Bar" at bounding box center [433, 832] width 2 height 6
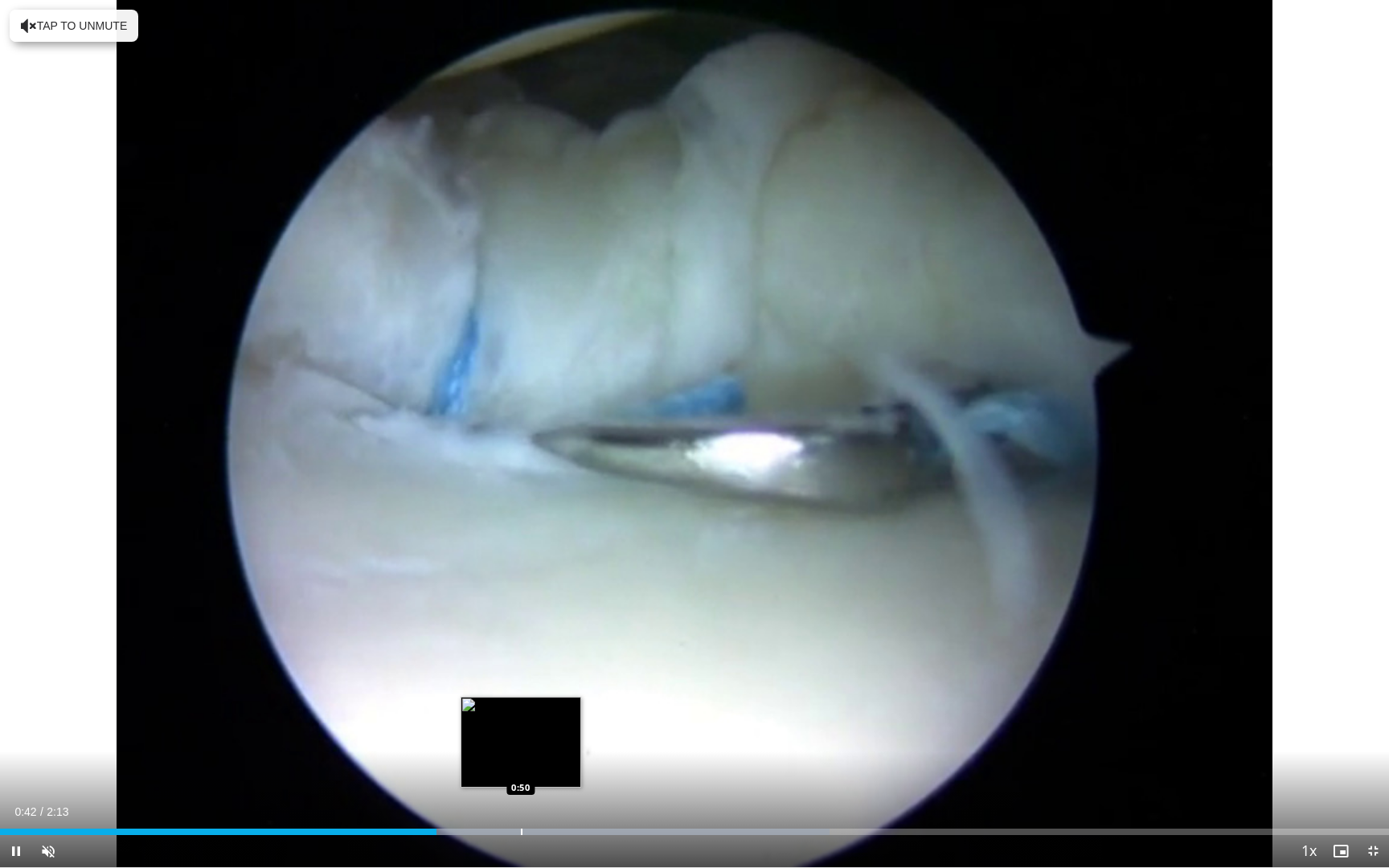
click at [523, 659] on div "Progress Bar" at bounding box center [522, 832] width 2 height 6
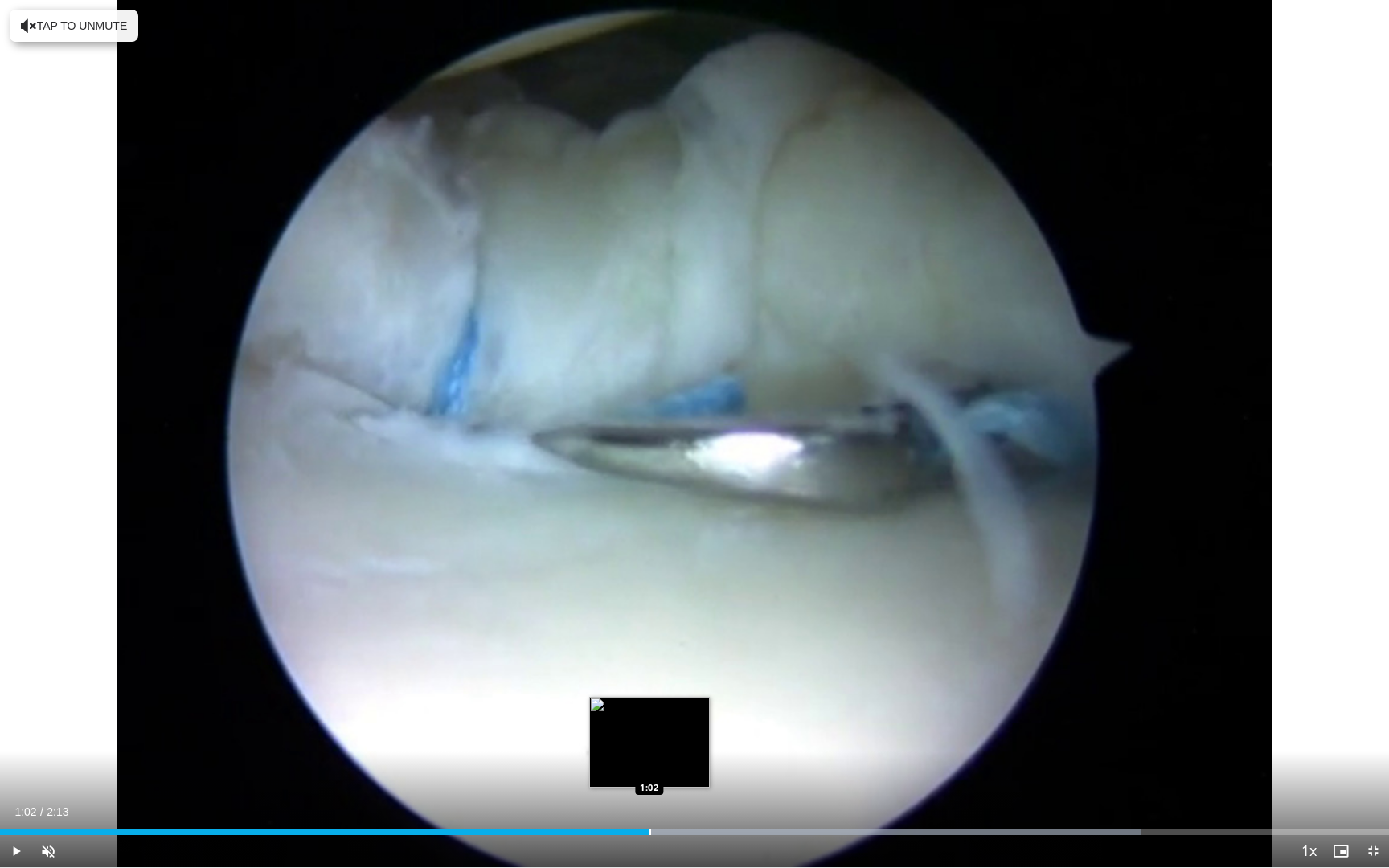
click at [650, 659] on div "Progress Bar" at bounding box center [651, 832] width 2 height 6
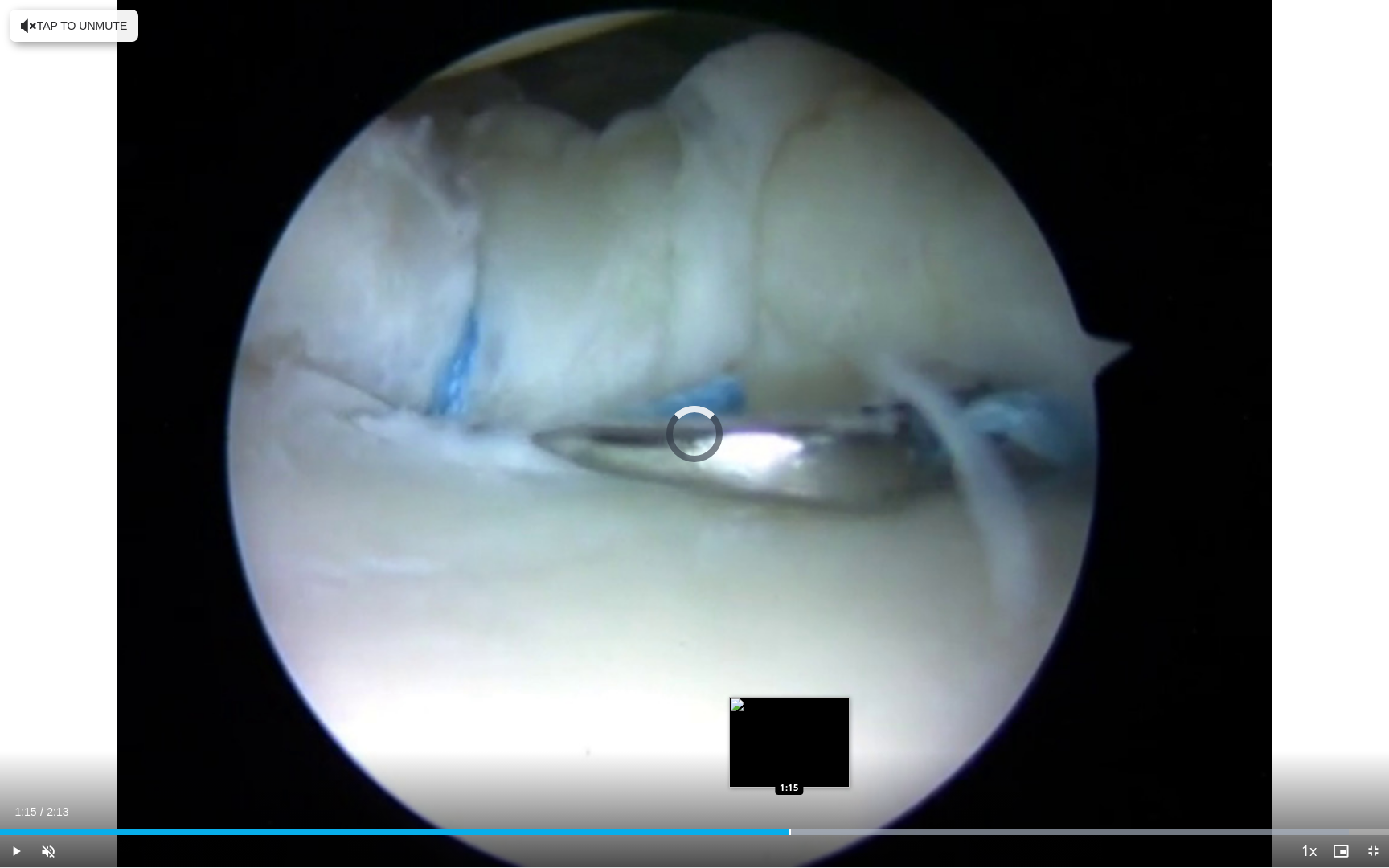
click at [790, 659] on div "Progress Bar" at bounding box center [791, 832] width 2 height 6
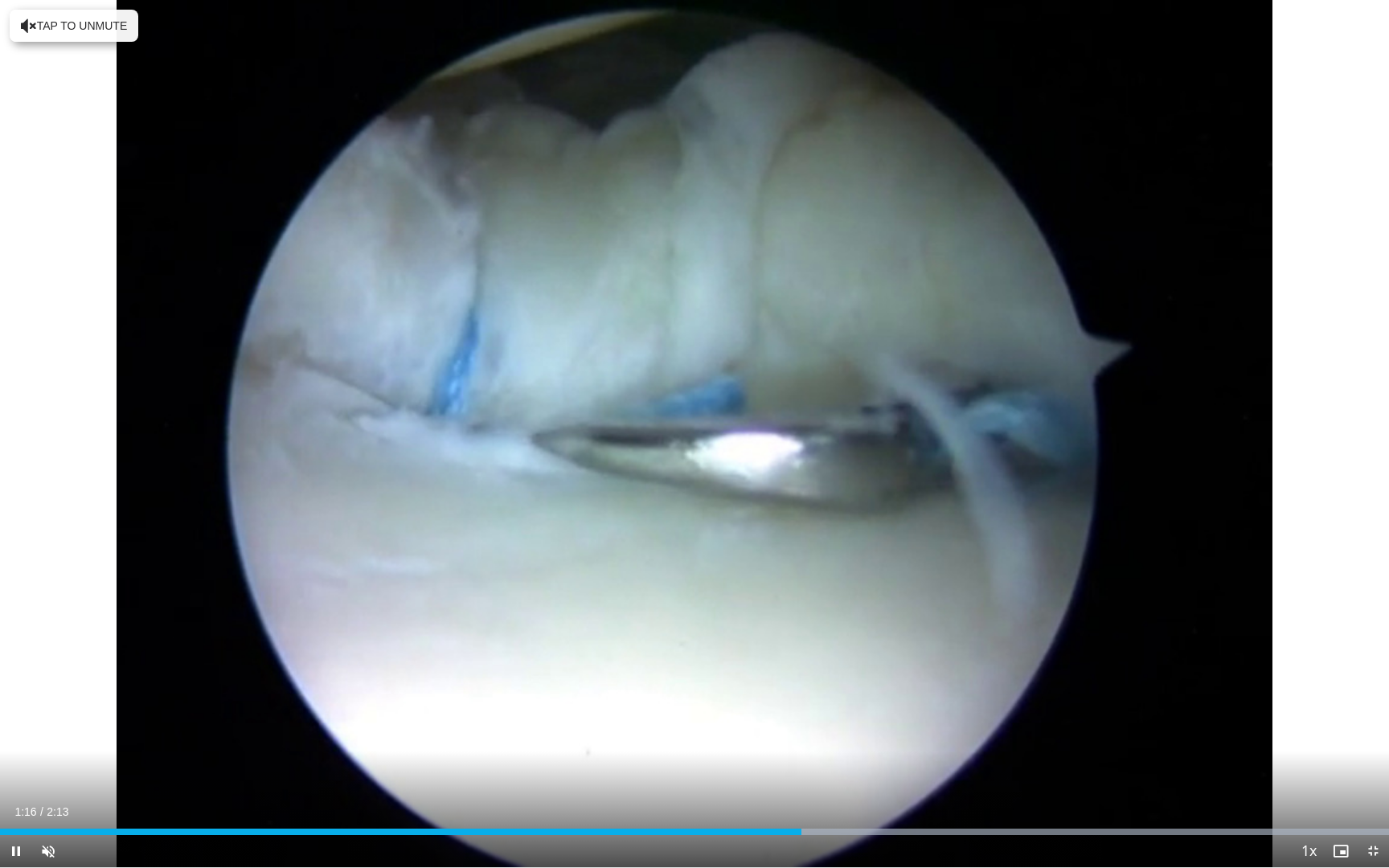
click at [926, 659] on div "Current Time 1:16 / Duration 2:13 Pause Skip Backward Skip Forward Unmute Loade…" at bounding box center [694, 851] width 1389 height 32
click at [932, 659] on div "Progress Bar" at bounding box center [933, 832] width 2 height 6
click at [1058, 659] on div "Progress Bar" at bounding box center [1249, 832] width 2 height 6
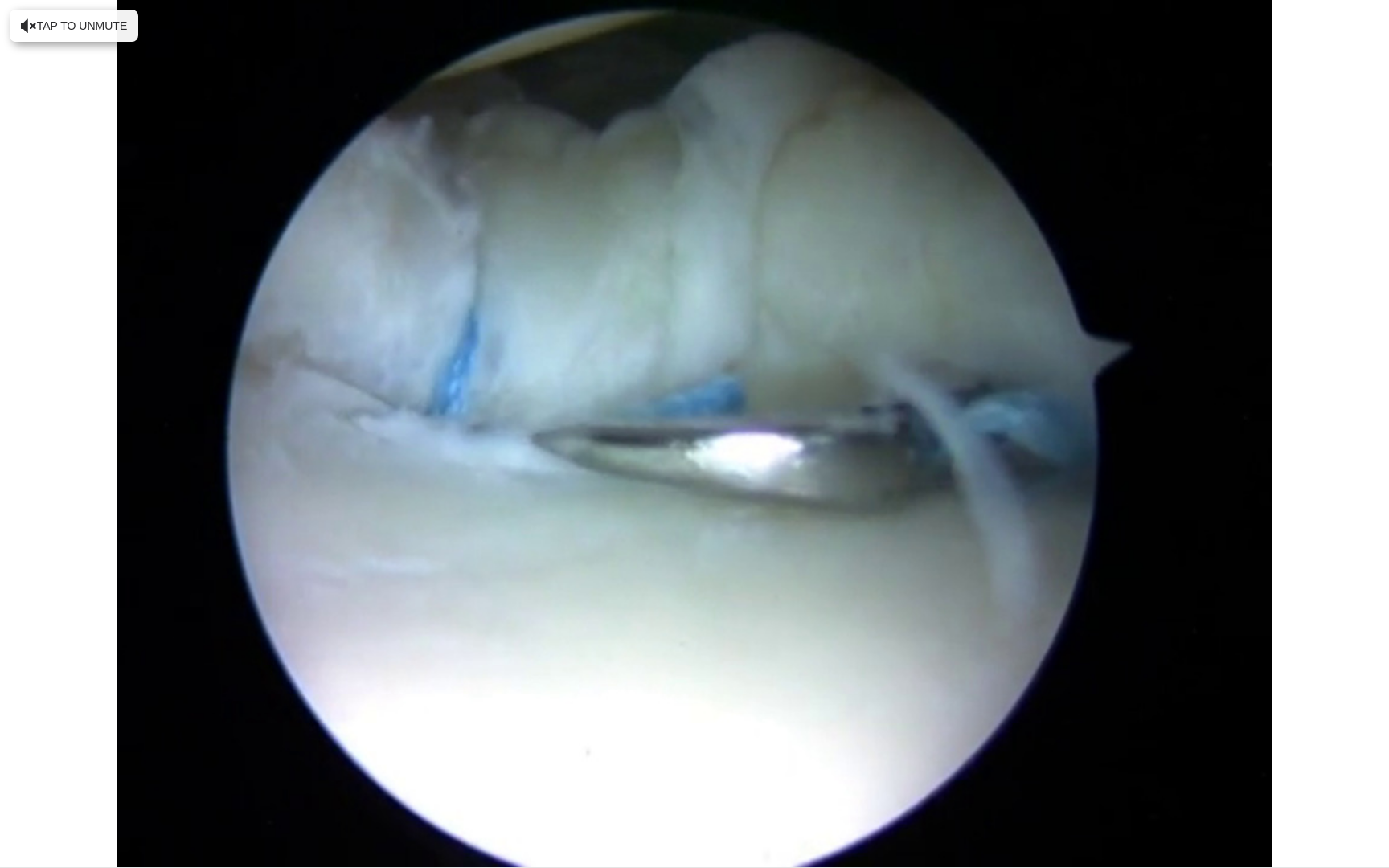
click at [1058, 659] on div "10 seconds Tap to unmute" at bounding box center [694, 434] width 1389 height 868
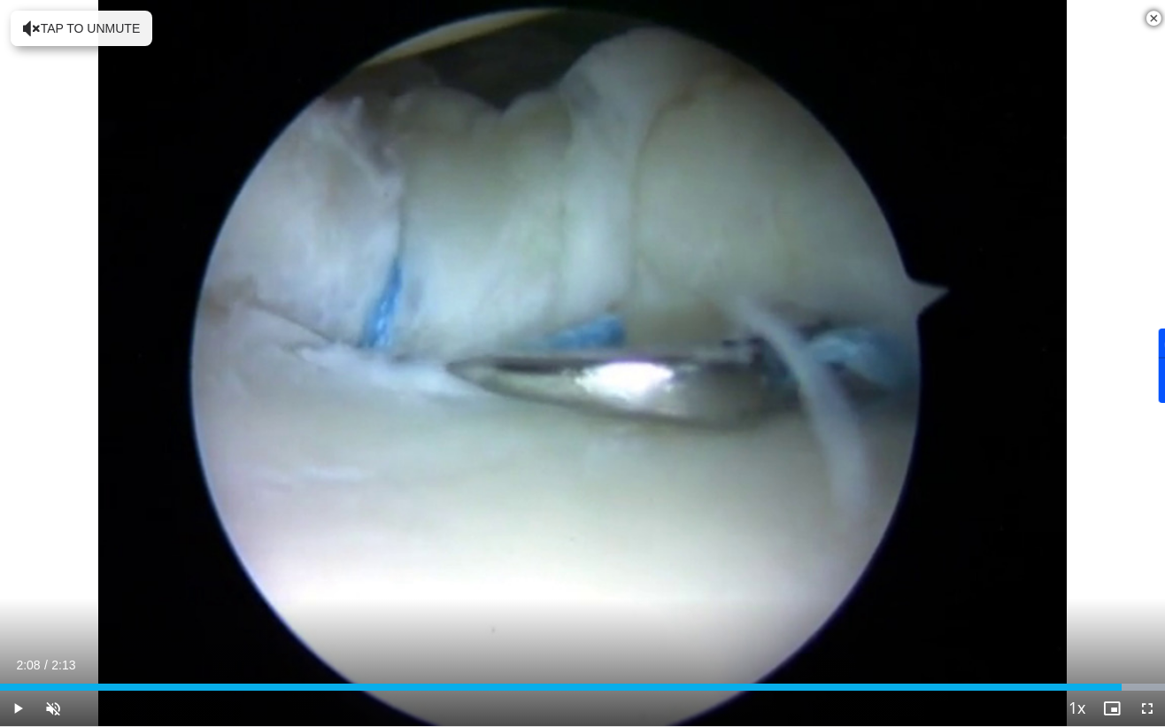
scroll to position [510, 0]
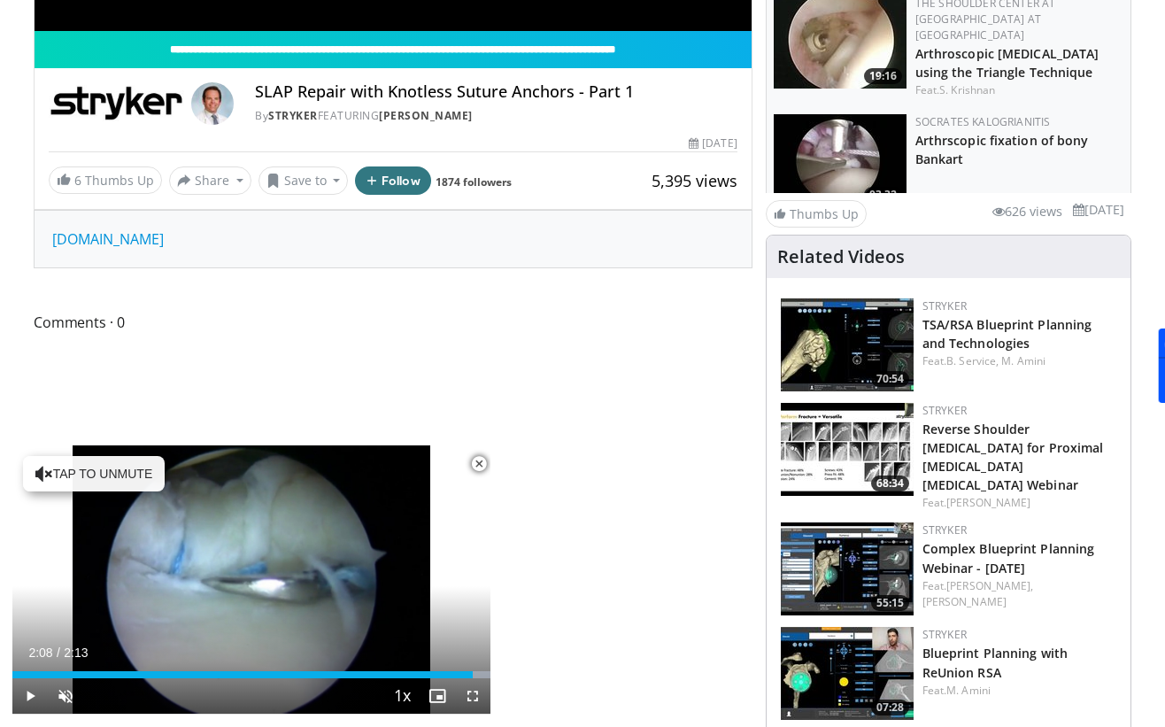
click at [480, 467] on span "Video Player" at bounding box center [478, 463] width 35 height 35
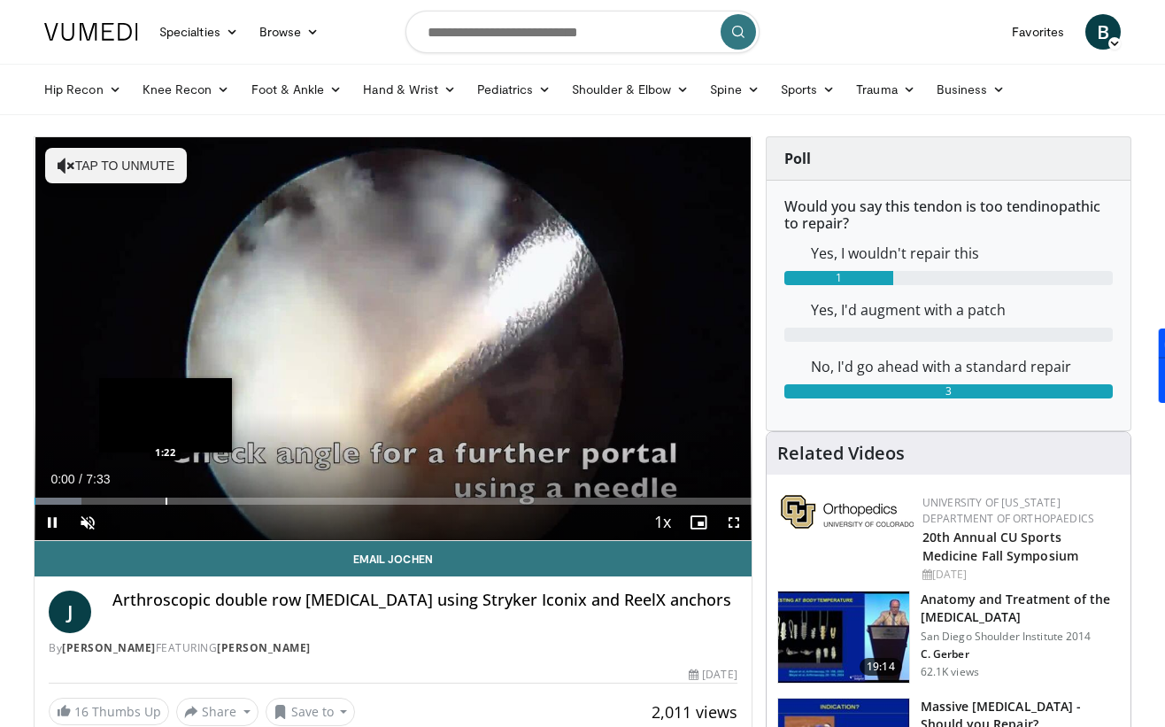
click at [166, 500] on div "Progress Bar" at bounding box center [167, 501] width 2 height 7
click at [128, 502] on div "Loaded : 22.05% 1:23 0:59" at bounding box center [393, 501] width 717 height 7
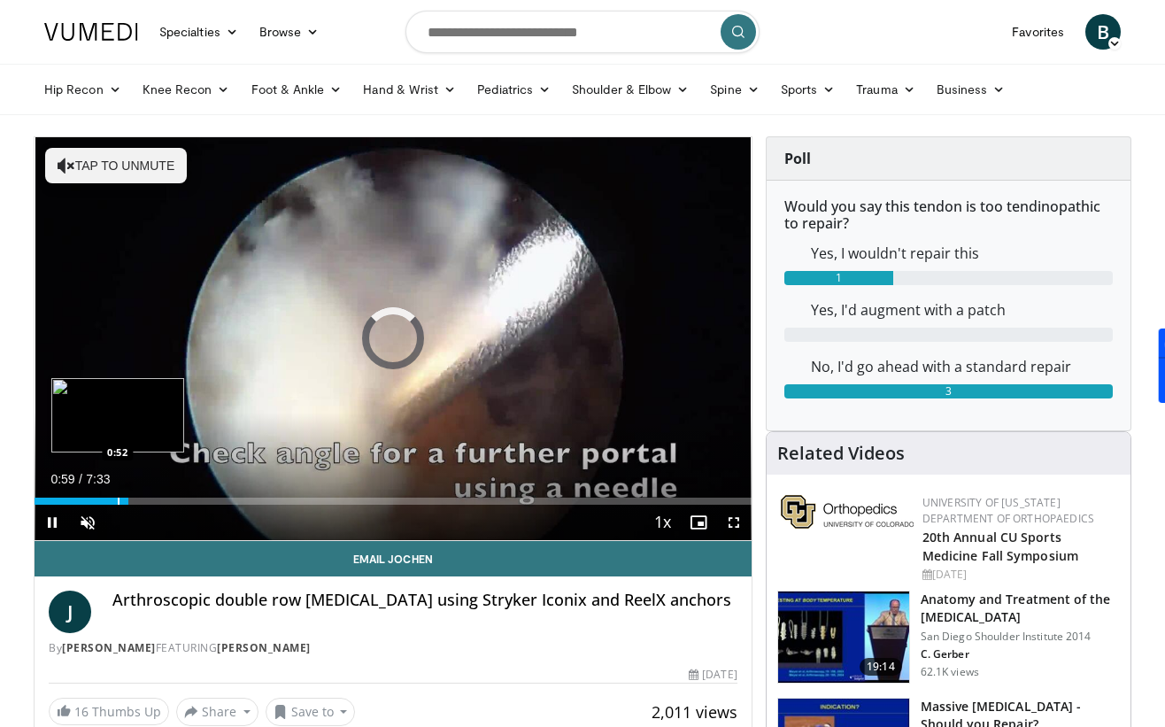
click at [95, 502] on div "Loaded : 13.11% 0:59 0:52" at bounding box center [393, 501] width 717 height 7
click at [100, 522] on span "Video Player" at bounding box center [87, 522] width 35 height 35
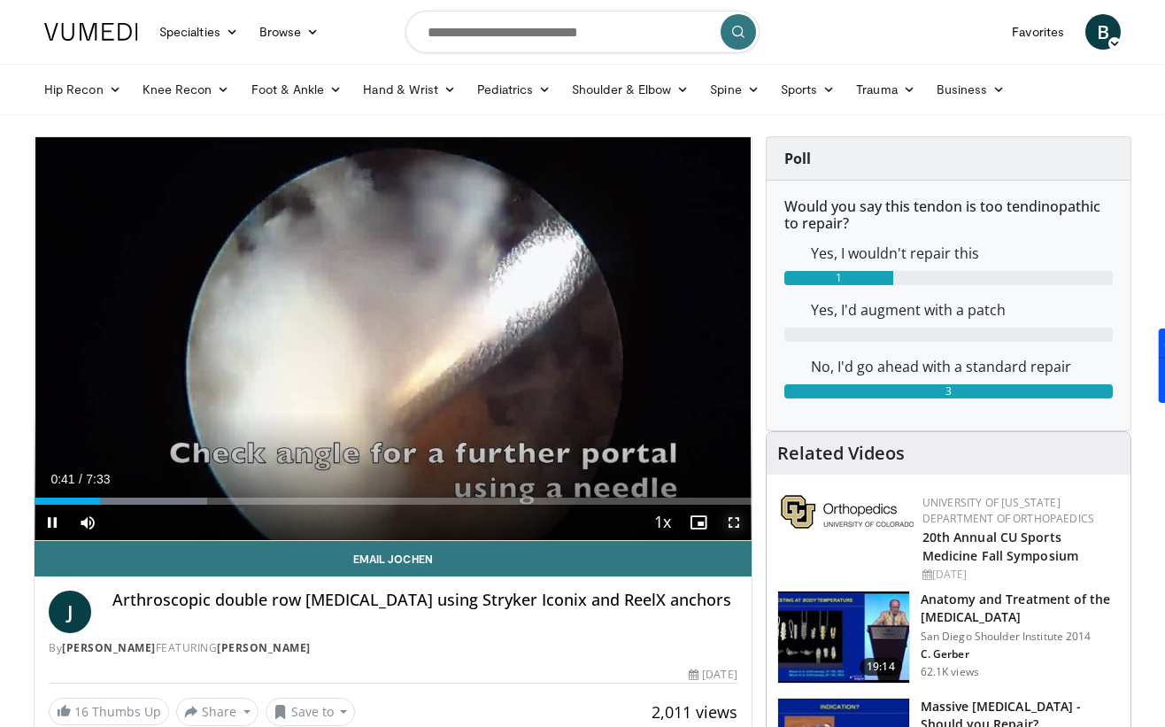
click at [736, 524] on span "Video Player" at bounding box center [733, 522] width 35 height 35
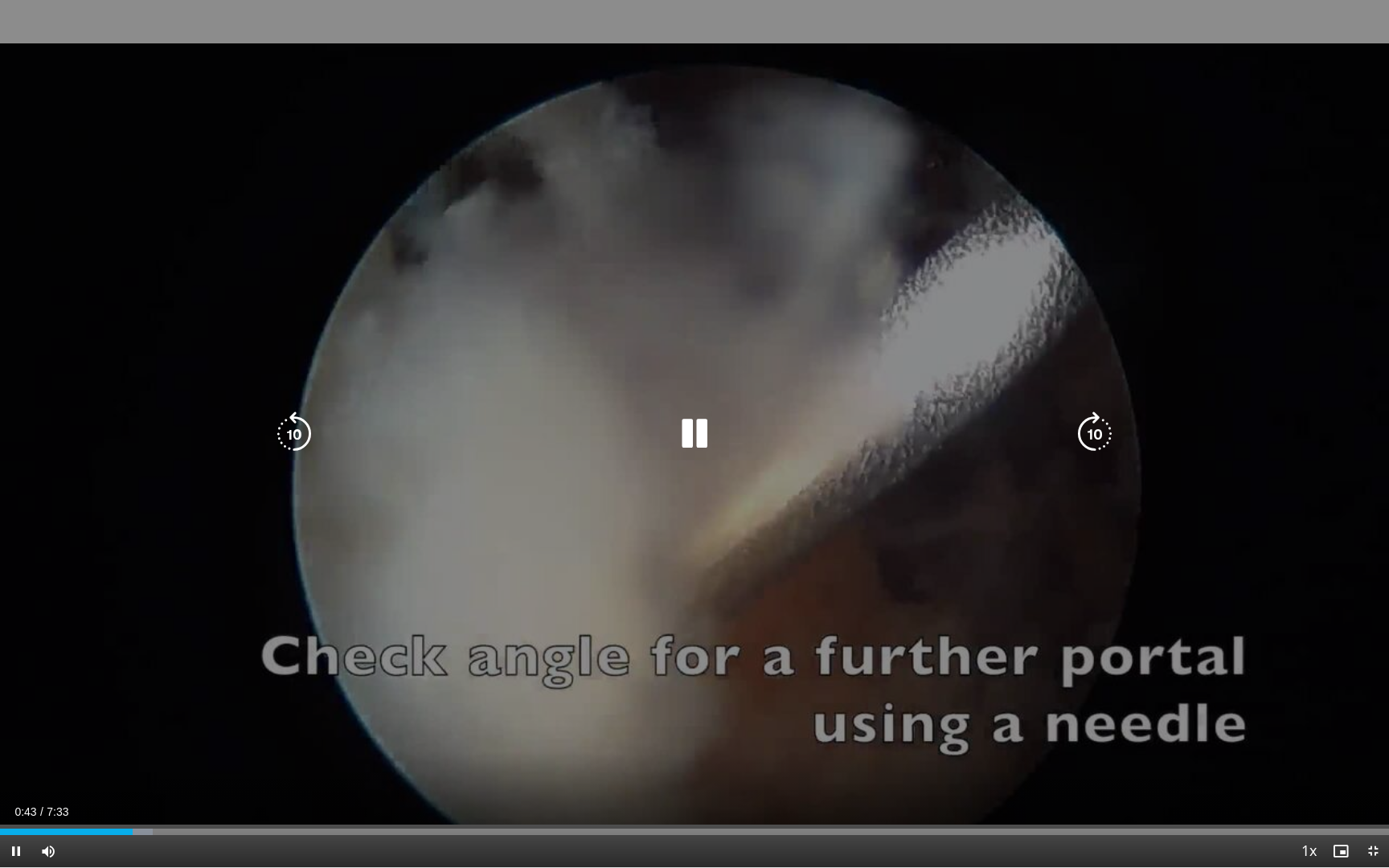
click at [639, 514] on div "10 seconds Tap to unmute" at bounding box center [694, 434] width 1389 height 868
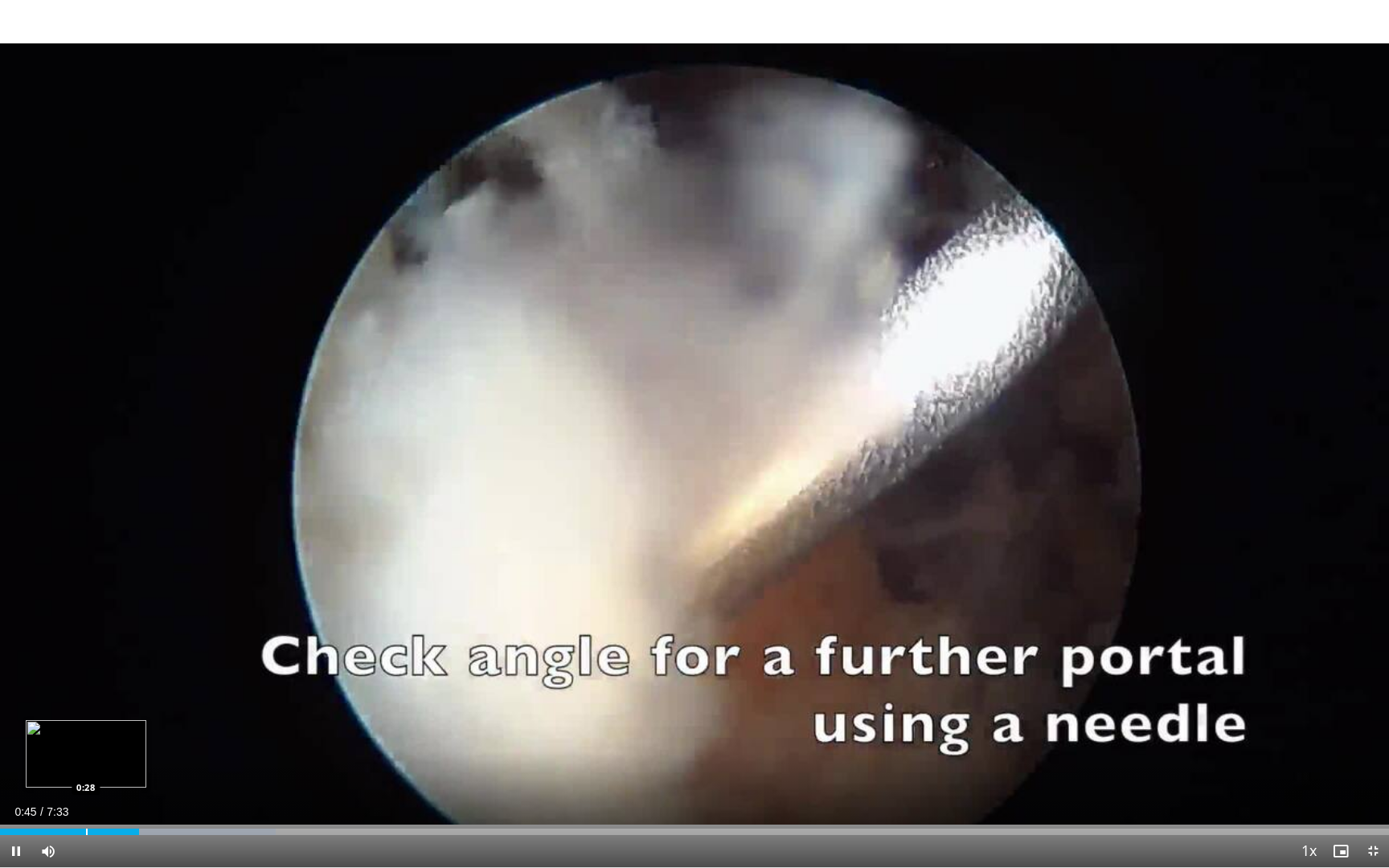
click at [86, 659] on div "Progress Bar" at bounding box center [87, 832] width 2 height 6
click at [109, 659] on div "Progress Bar" at bounding box center [110, 832] width 2 height 6
click at [136, 659] on div "Progress Bar" at bounding box center [137, 832] width 2 height 6
click at [219, 659] on div "Loaded : 24.04% 0:45 1:11" at bounding box center [694, 827] width 1389 height 15
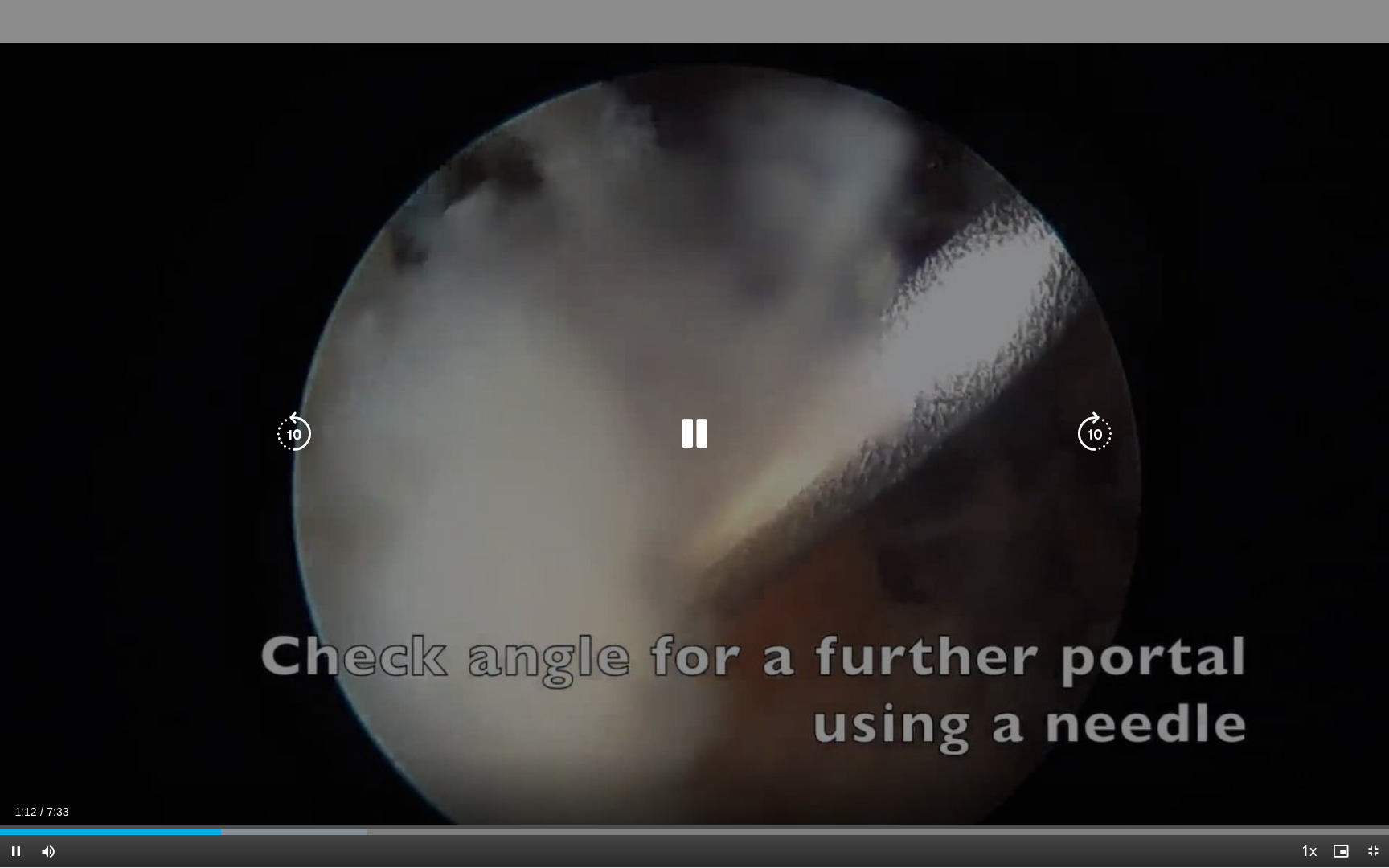
click at [194, 659] on video-js "**********" at bounding box center [694, 434] width 1389 height 868
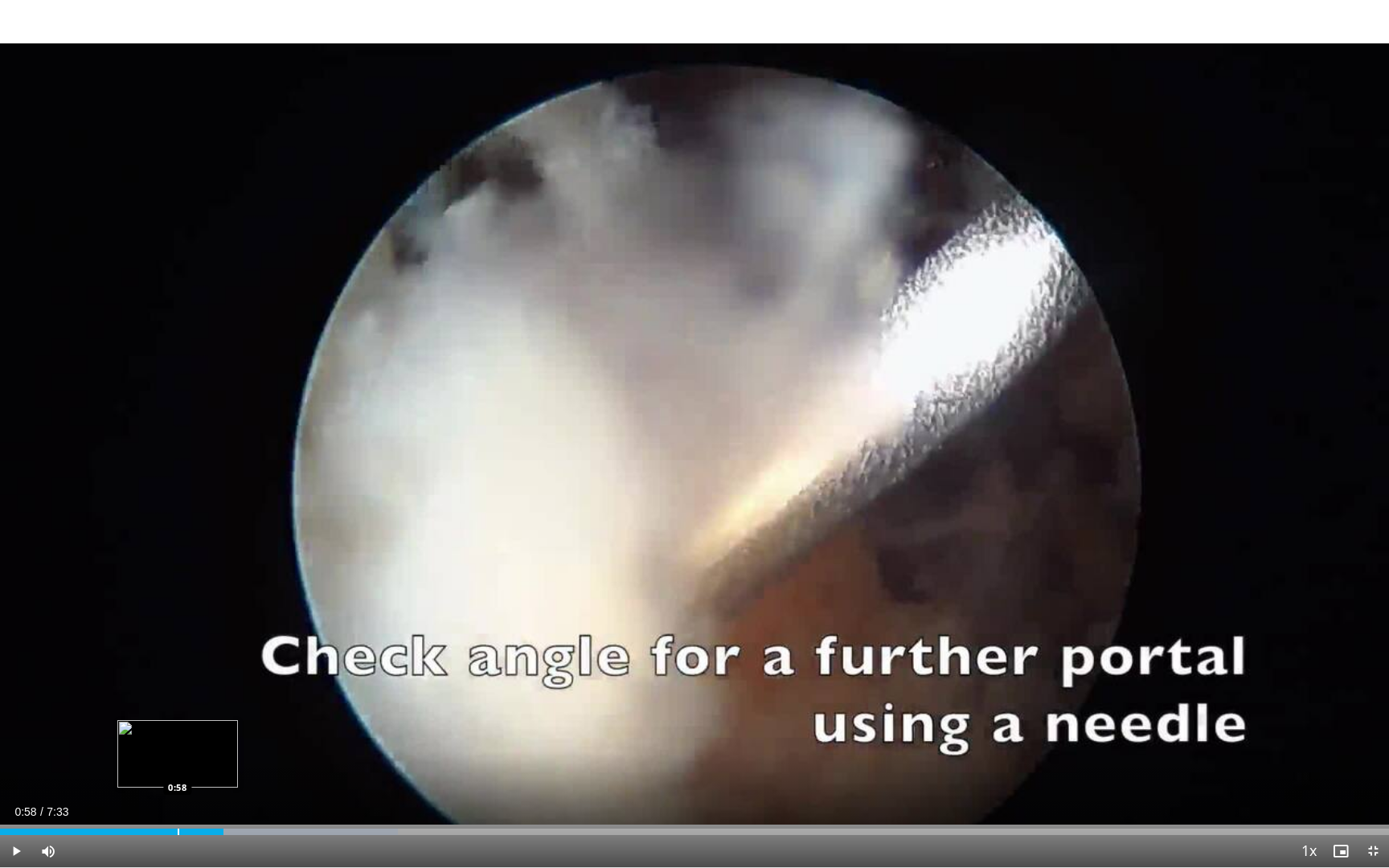
click at [178, 659] on div "Progress Bar" at bounding box center [179, 832] width 2 height 6
click at [177, 659] on div "Progress Bar" at bounding box center [178, 832] width 2 height 6
click at [163, 659] on div "Progress Bar" at bounding box center [164, 832] width 2 height 6
click at [147, 659] on div "Progress Bar" at bounding box center [148, 832] width 2 height 6
click at [158, 659] on div "Progress Bar" at bounding box center [159, 832] width 2 height 6
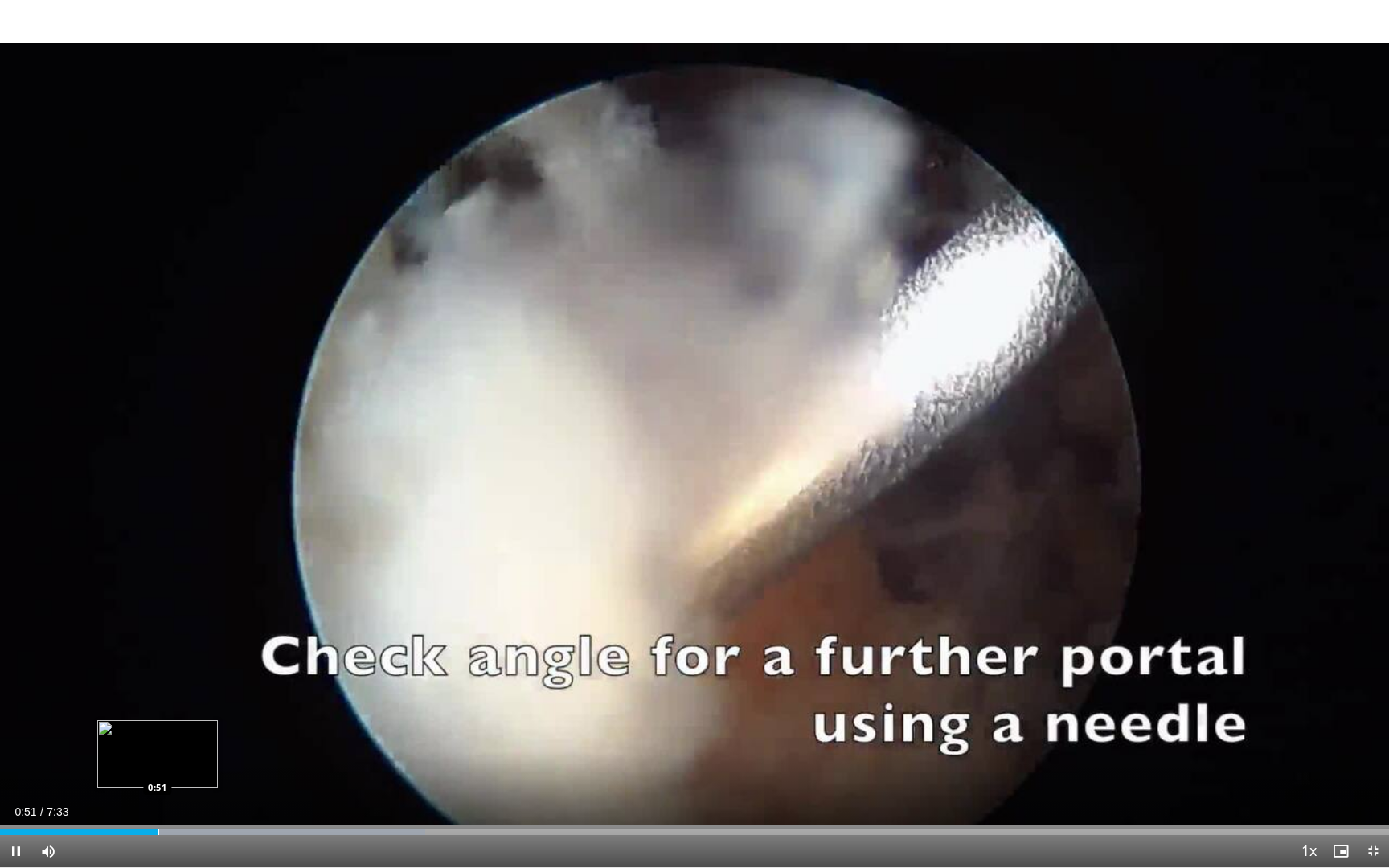
click at [158, 659] on div "Progress Bar" at bounding box center [159, 832] width 2 height 6
click at [340, 659] on div "Loaded : 30.61% 1:16 1:51" at bounding box center [694, 832] width 1389 height 6
click at [454, 659] on div "Progress Bar" at bounding box center [454, 832] width 2 height 6
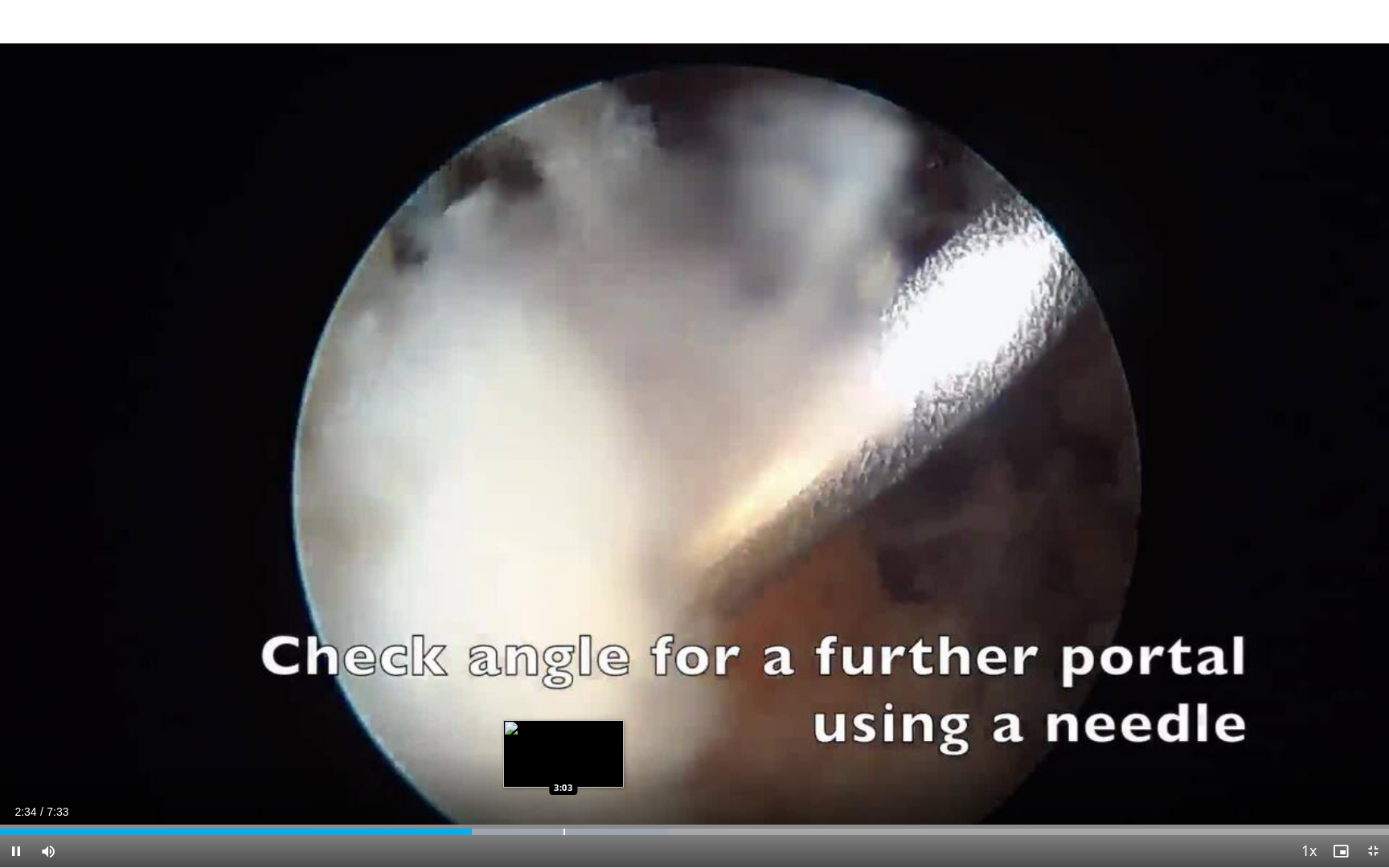
click at [566, 659] on div "Progress Bar" at bounding box center [565, 832] width 2 height 6
click at [739, 659] on div "Current Time 3:35 / Duration 7:33 Pause Skip Backward Skip Forward Mute 0% Load…" at bounding box center [694, 851] width 1389 height 32
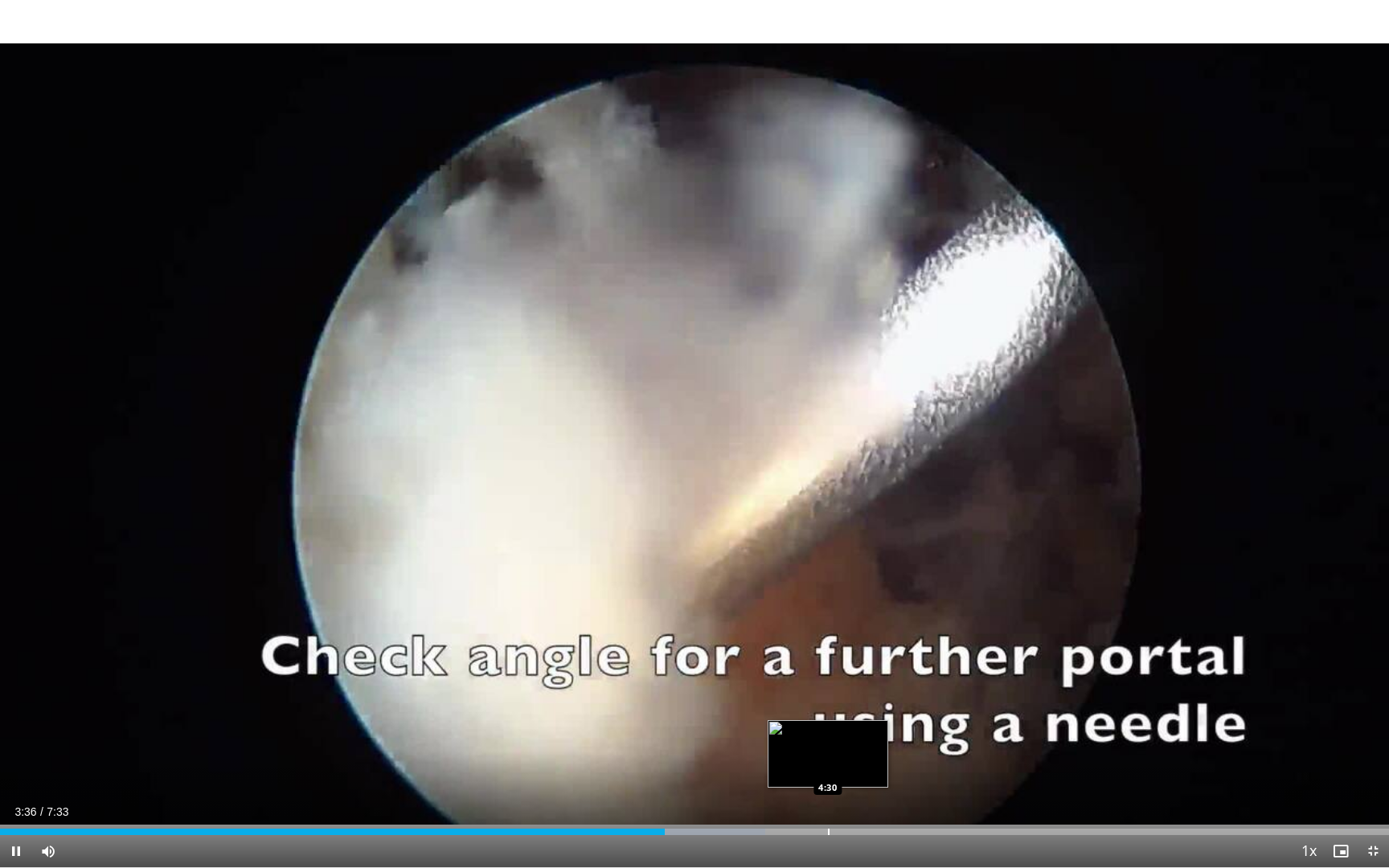
click at [828, 659] on div "Loaded : 55.12% 3:36 4:30" at bounding box center [694, 827] width 1389 height 15
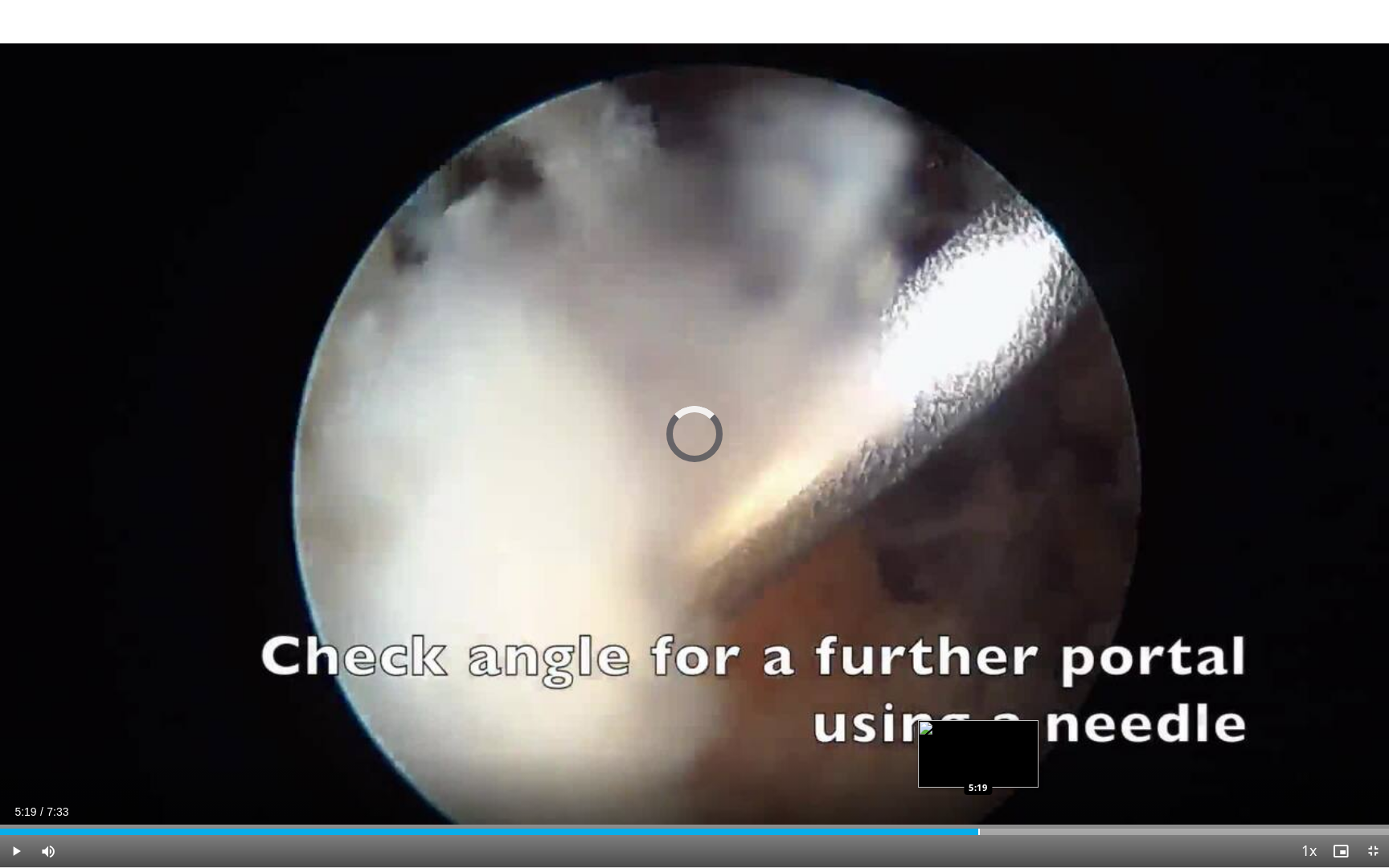
click at [979, 659] on div "Progress Bar" at bounding box center [980, 832] width 2 height 6
